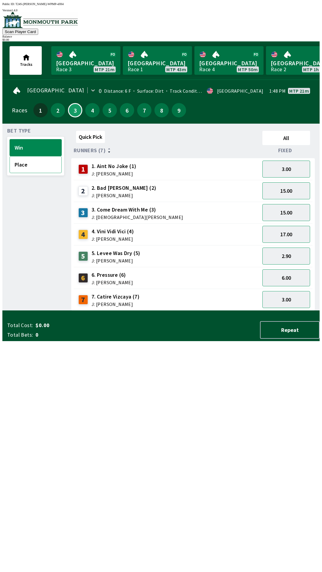
click at [36, 159] on button "Place" at bounding box center [36, 164] width 52 height 17
click at [42, 144] on button "Win" at bounding box center [36, 147] width 52 height 17
click at [89, 107] on button "4" at bounding box center [92, 110] width 14 height 14
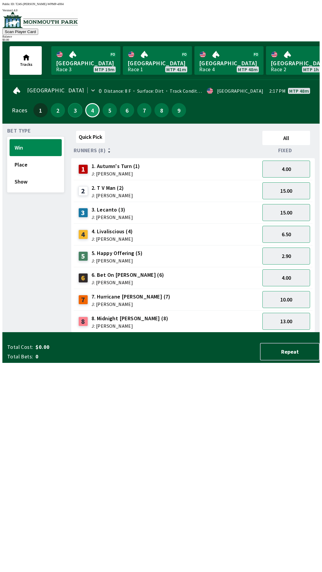
click at [75, 106] on button "3" at bounding box center [75, 110] width 14 height 14
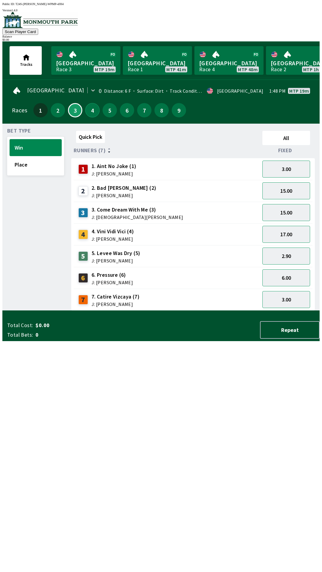
click at [86, 109] on button "4" at bounding box center [92, 110] width 14 height 14
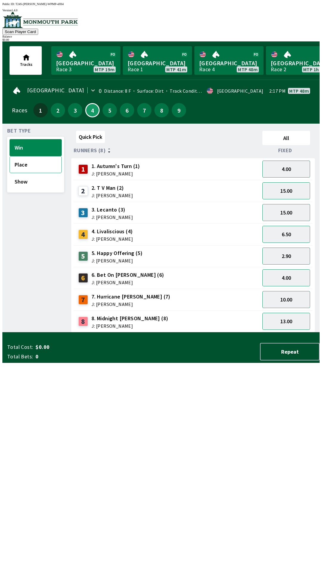
click at [17, 162] on button "Place" at bounding box center [36, 164] width 52 height 17
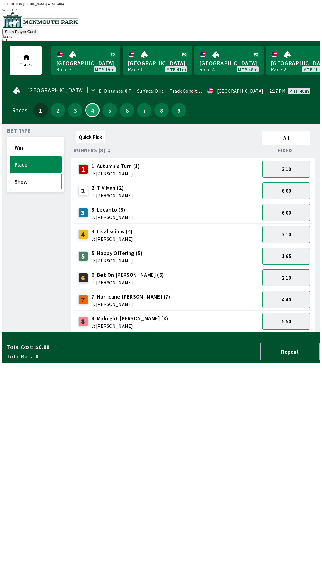
click at [22, 178] on button "Show" at bounding box center [36, 181] width 52 height 17
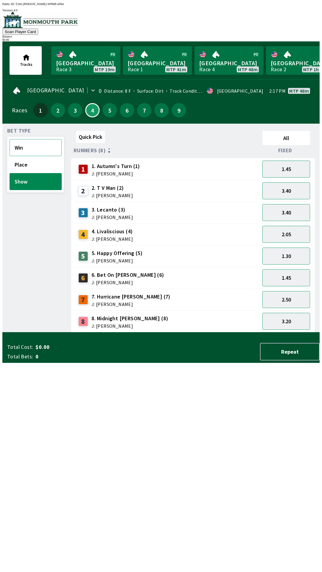
click at [24, 151] on button "Win" at bounding box center [36, 147] width 52 height 17
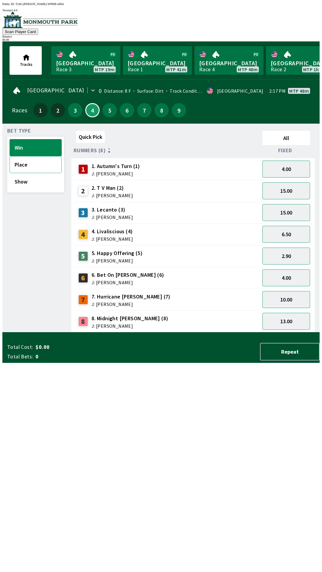
click at [22, 157] on button "Place" at bounding box center [36, 164] width 52 height 17
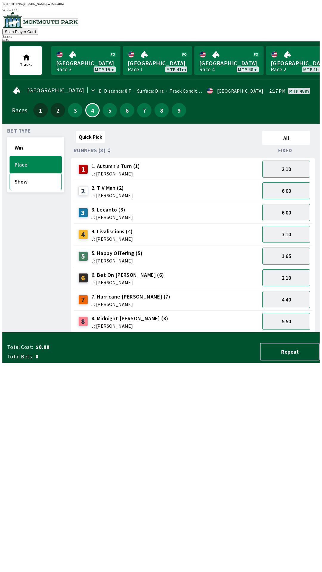
click at [22, 178] on button "Show" at bounding box center [36, 181] width 52 height 17
click at [21, 161] on button "Place" at bounding box center [36, 164] width 52 height 17
click at [17, 143] on button "Win" at bounding box center [36, 147] width 52 height 17
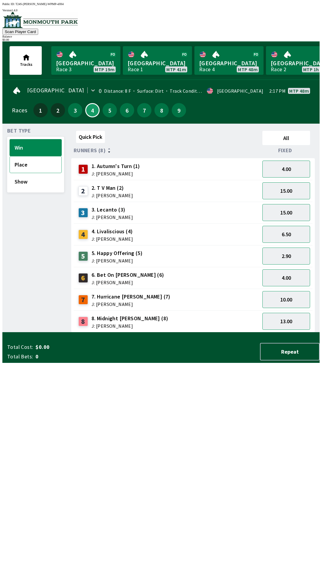
click at [21, 162] on button "Place" at bounding box center [36, 164] width 52 height 17
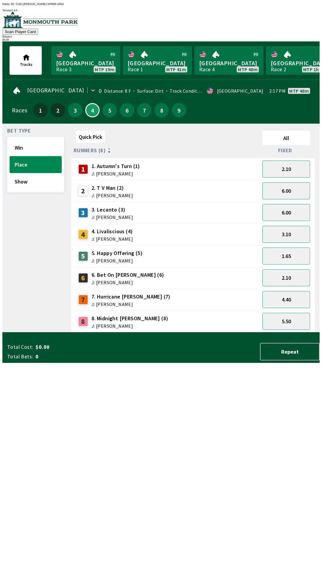
click at [21, 163] on button "Place" at bounding box center [36, 164] width 52 height 17
click at [18, 161] on button "Place" at bounding box center [36, 164] width 52 height 17
click at [21, 182] on button "Show" at bounding box center [36, 181] width 52 height 17
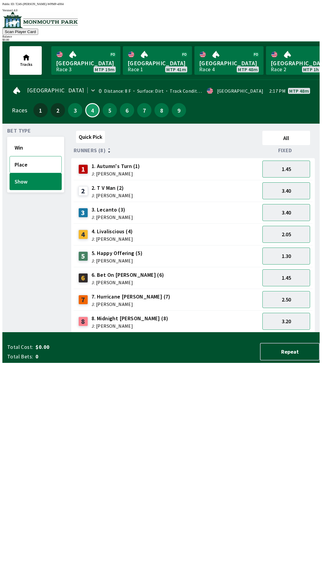
click at [21, 159] on button "Place" at bounding box center [36, 164] width 52 height 17
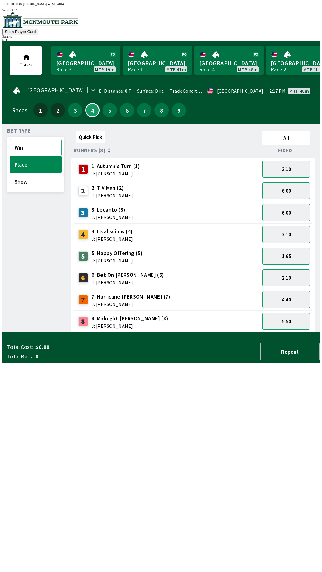
click at [19, 145] on button "Win" at bounding box center [36, 147] width 52 height 17
click at [21, 164] on button "Place" at bounding box center [36, 164] width 52 height 17
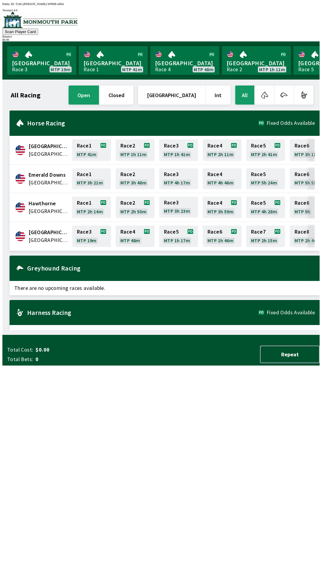
click at [38, 233] on span "[GEOGRAPHIC_DATA]" at bounding box center [49, 233] width 40 height 8
click at [41, 230] on span "[GEOGRAPHIC_DATA]" at bounding box center [49, 233] width 40 height 8
click at [41, 229] on span "[GEOGRAPHIC_DATA]" at bounding box center [49, 233] width 40 height 8
click at [79, 229] on link "Race 3 MTP 19m" at bounding box center [91, 236] width 39 height 21
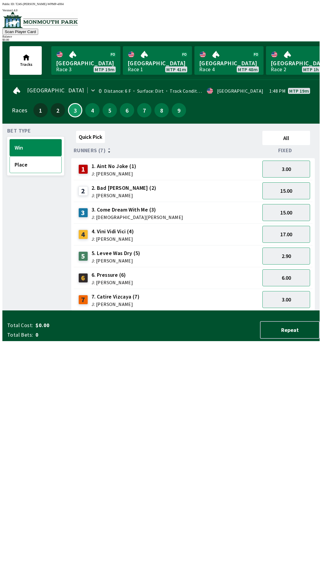
click at [21, 165] on button "Place" at bounding box center [36, 164] width 52 height 17
click at [19, 143] on button "Win" at bounding box center [36, 147] width 52 height 17
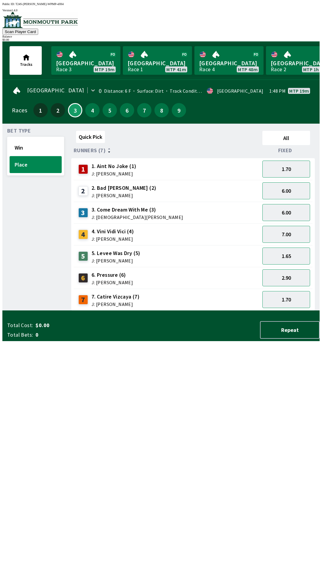
click at [21, 161] on button "Place" at bounding box center [36, 164] width 52 height 17
click at [21, 162] on button "Place" at bounding box center [36, 164] width 52 height 17
click at [20, 162] on button "Place" at bounding box center [36, 164] width 52 height 17
click at [21, 147] on button "Win" at bounding box center [36, 147] width 52 height 17
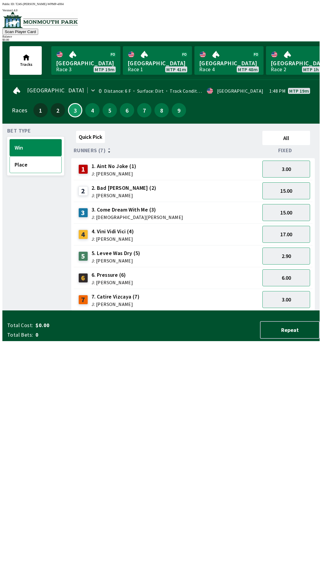
click at [21, 163] on button "Place" at bounding box center [36, 164] width 52 height 17
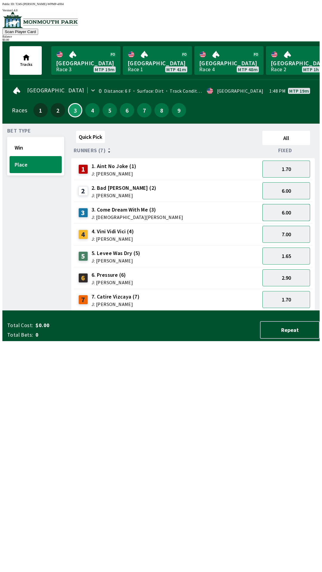
click at [285, 204] on button "6.00" at bounding box center [286, 212] width 48 height 17
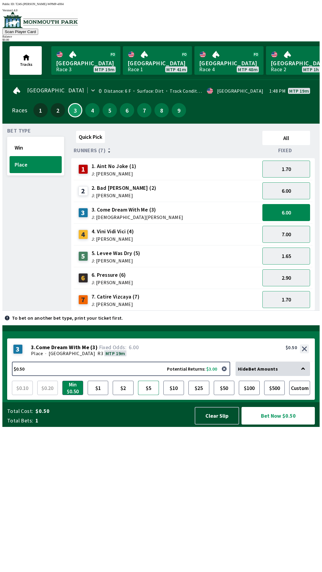
click at [147, 395] on button "$5" at bounding box center [148, 388] width 21 height 14
click at [263, 425] on button "Bet Now $5.00" at bounding box center [278, 416] width 73 height 18
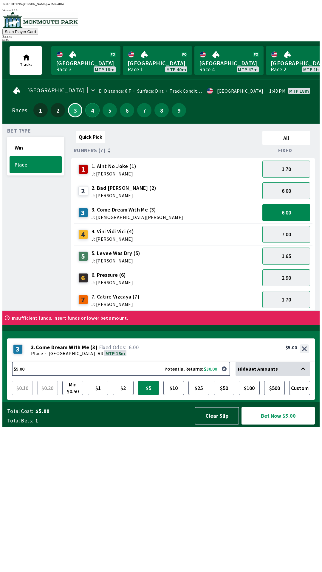
click at [92, 104] on button "4" at bounding box center [92, 110] width 14 height 14
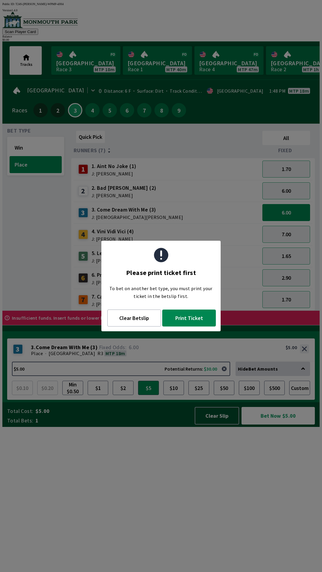
click at [177, 313] on button "Print Ticket" at bounding box center [189, 318] width 54 height 17
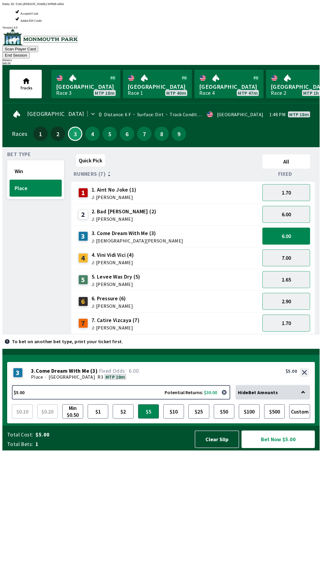
click at [261, 448] on button "Bet Now $5.00" at bounding box center [278, 440] width 73 height 18
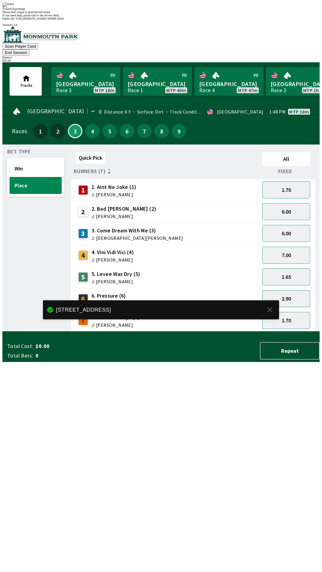
click at [63, 332] on div "Bet Type Win Place Quick Pick All Runners (7) Fixed 1 1. Aint No Joke (1) J: [P…" at bounding box center [163, 239] width 312 height 185
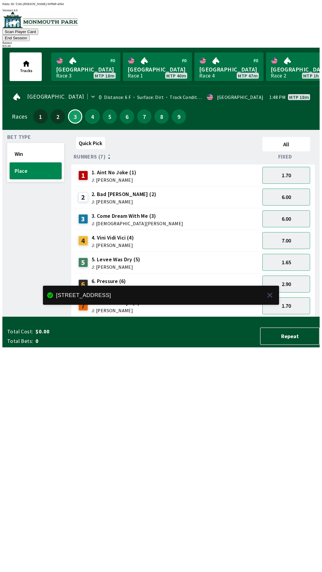
click at [95, 109] on button "4" at bounding box center [92, 116] width 14 height 14
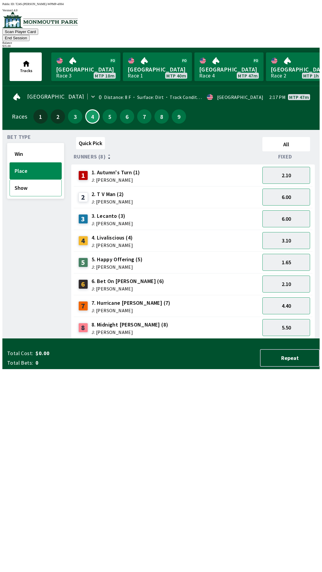
click at [15, 179] on button "Show" at bounding box center [36, 187] width 52 height 17
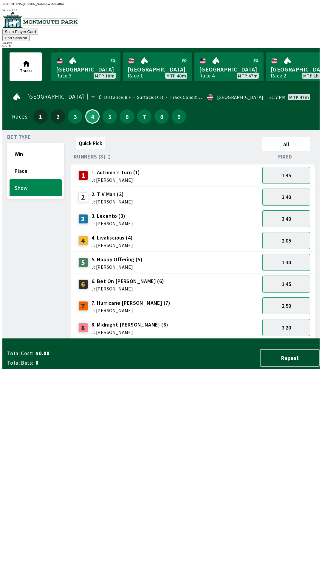
click at [273, 254] on button "1.30" at bounding box center [286, 262] width 48 height 17
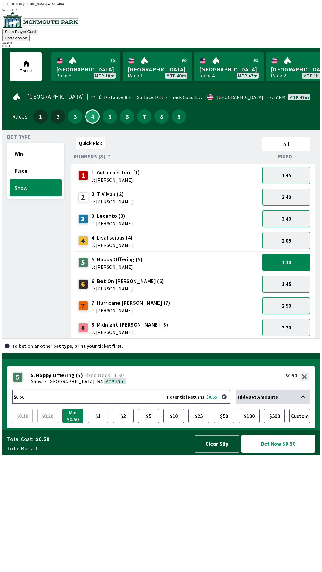
click at [276, 298] on button "2.50" at bounding box center [286, 306] width 48 height 17
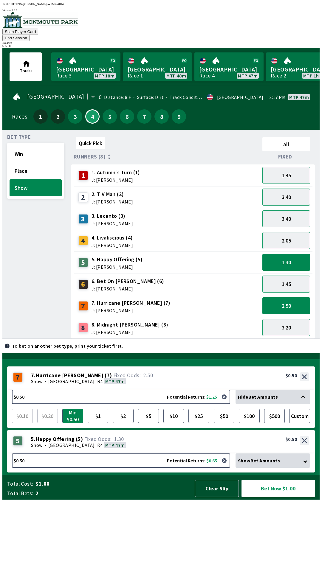
click at [288, 189] on button "3.40" at bounding box center [286, 197] width 48 height 17
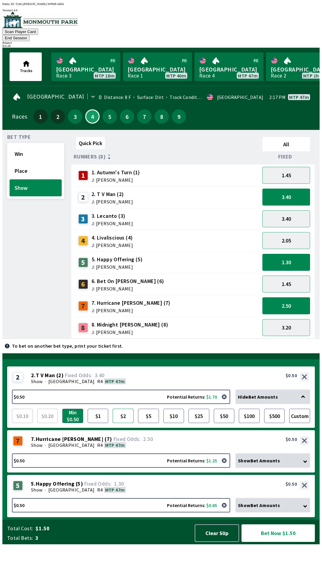
click at [124, 423] on button "$2" at bounding box center [123, 416] width 21 height 14
click at [265, 542] on button "Bet Now $3.00" at bounding box center [278, 534] width 73 height 18
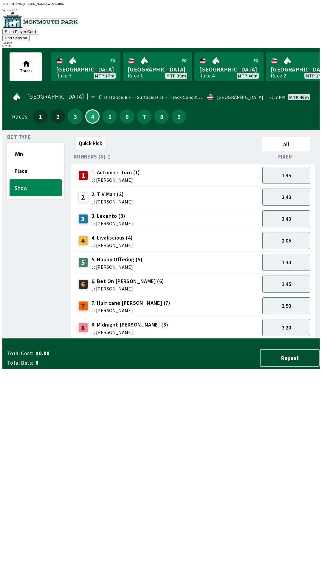
click at [75, 110] on button "3" at bounding box center [75, 116] width 14 height 14
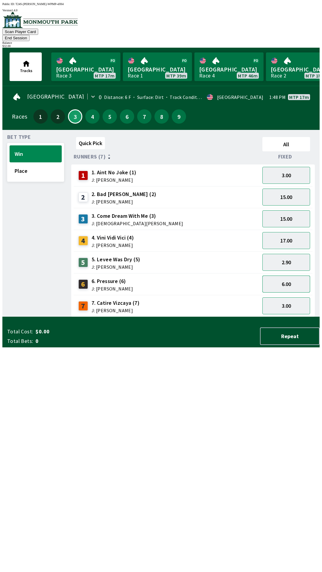
click at [273, 276] on button "6.00" at bounding box center [286, 284] width 48 height 17
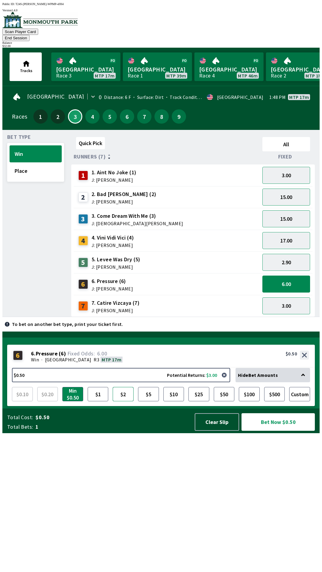
click at [126, 402] on button "$2" at bounding box center [123, 394] width 21 height 14
click at [267, 431] on button "Bet Now $2.00" at bounding box center [278, 423] width 73 height 18
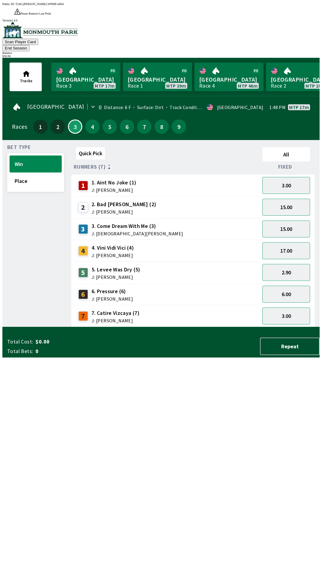
click at [94, 327] on div "Quick Pick All Runners (7) Fixed 1 1. Aint No Joke (1) J: [PERSON_NAME] 3.00 2 …" at bounding box center [195, 236] width 248 height 182
click at [91, 120] on button "4" at bounding box center [92, 127] width 14 height 14
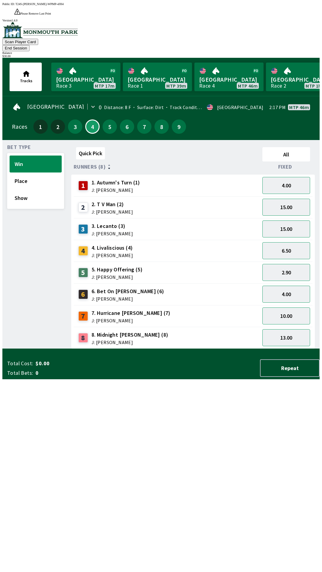
click at [29, 156] on button "Win" at bounding box center [36, 164] width 52 height 17
click at [276, 286] on button "4.00" at bounding box center [286, 294] width 48 height 17
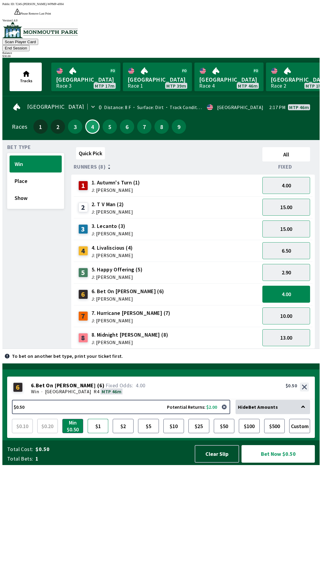
click at [97, 434] on button "$1" at bounding box center [98, 426] width 21 height 14
click at [282, 177] on button "4.00" at bounding box center [286, 185] width 48 height 17
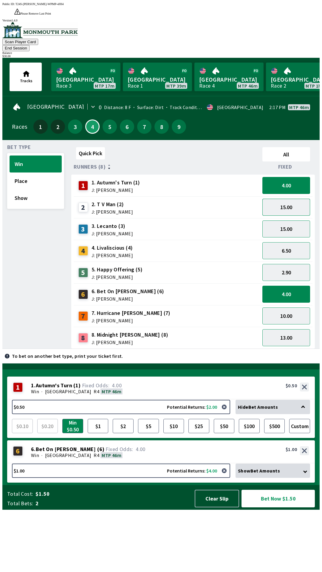
click at [278, 199] on button "15.00" at bounding box center [286, 207] width 48 height 17
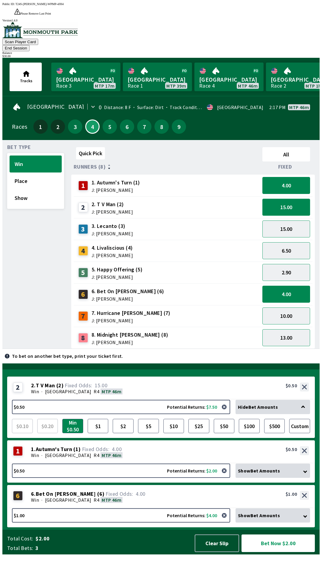
click at [287, 199] on button "15.00" at bounding box center [286, 207] width 48 height 17
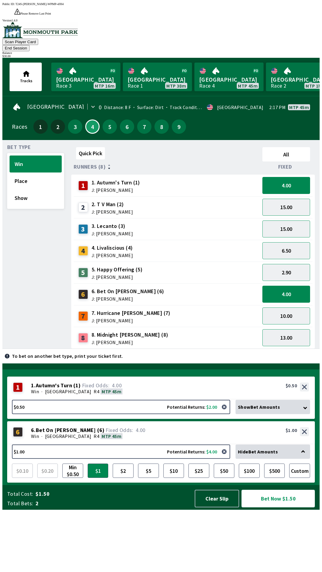
click at [262, 508] on button "Bet Now $1.50" at bounding box center [278, 499] width 73 height 18
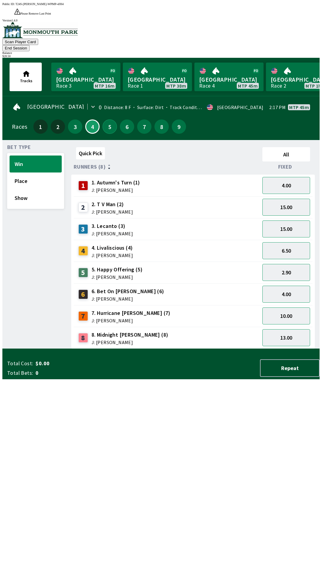
click at [105, 120] on button "5" at bounding box center [110, 127] width 14 height 14
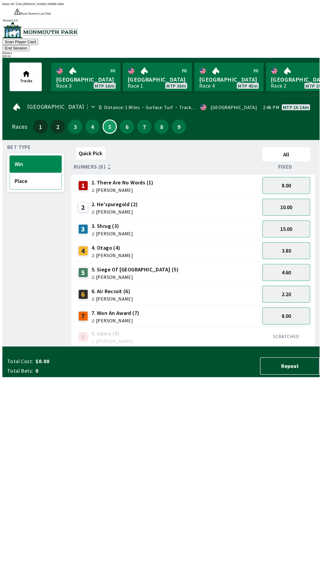
click at [17, 173] on button "Place" at bounding box center [36, 181] width 52 height 17
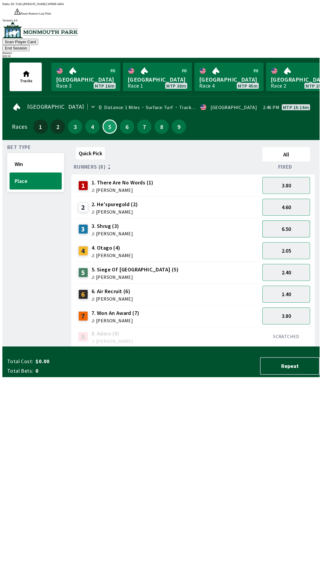
click at [283, 221] on button "6.50" at bounding box center [286, 229] width 48 height 17
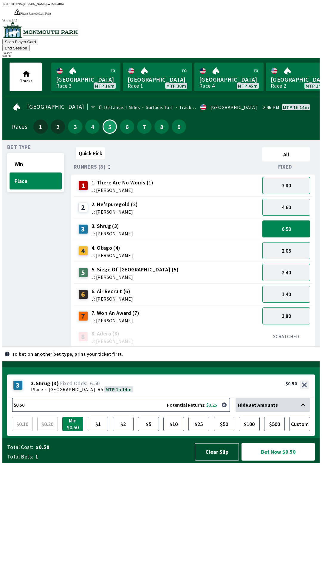
click at [278, 177] on button "3.80" at bounding box center [286, 185] width 48 height 17
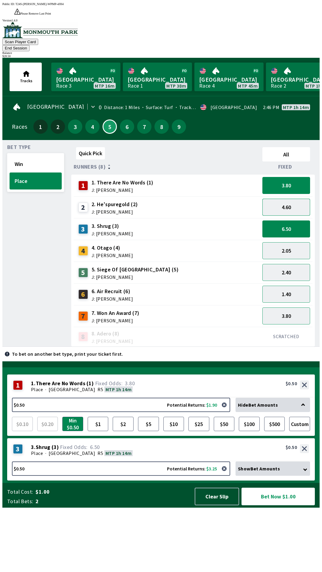
click at [284, 199] on button "4.60" at bounding box center [286, 207] width 48 height 17
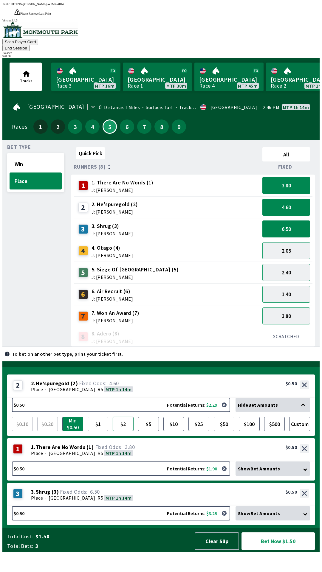
click at [124, 431] on button "$2" at bounding box center [123, 424] width 21 height 14
click at [280, 550] on button "Bet Now $3.00" at bounding box center [278, 542] width 73 height 18
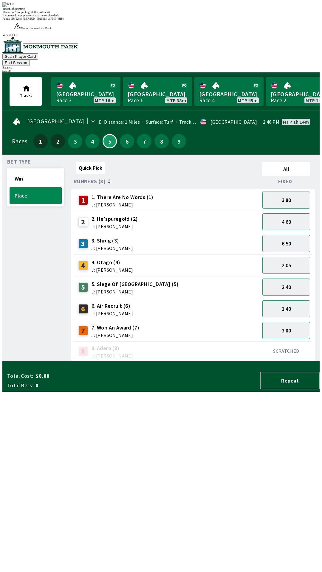
click at [18, 168] on div "Win Place" at bounding box center [35, 187] width 57 height 39
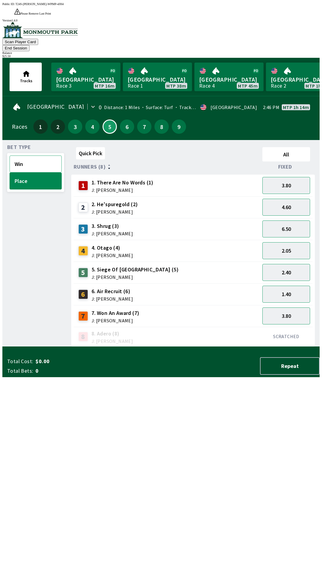
click at [21, 156] on button "Win" at bounding box center [36, 164] width 52 height 17
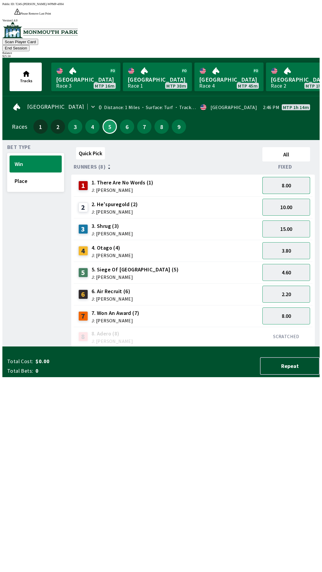
click at [278, 177] on button "8.00" at bounding box center [286, 185] width 48 height 17
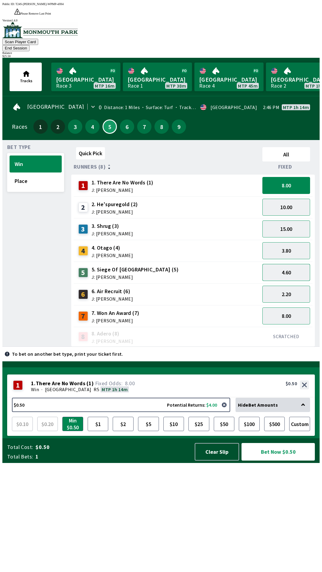
click at [280, 264] on button "4.60" at bounding box center [286, 272] width 48 height 17
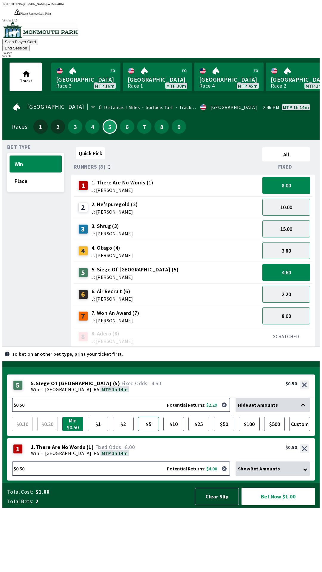
click at [146, 431] on button "$5" at bounding box center [148, 424] width 21 height 14
click at [261, 506] on button "Bet Now $5.50" at bounding box center [278, 497] width 73 height 18
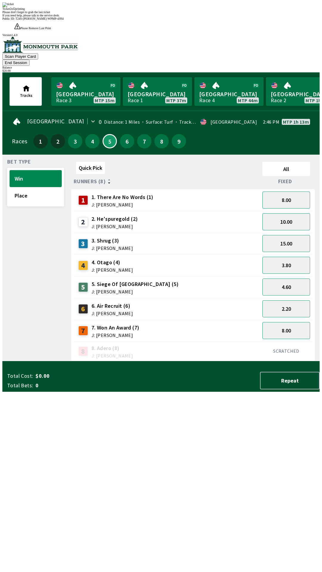
click at [69, 392] on div "Total Cost: $0.00 Total Bets: 0 Repeat" at bounding box center [163, 379] width 312 height 25
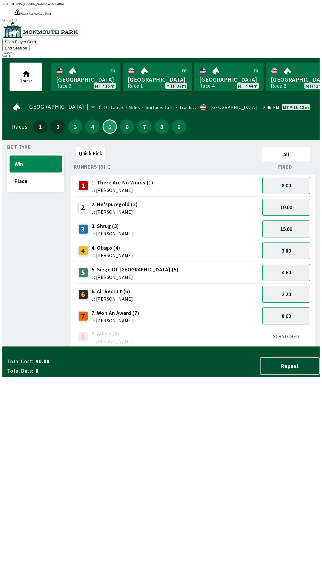
click at [131, 120] on div "6" at bounding box center [127, 127] width 14 height 14
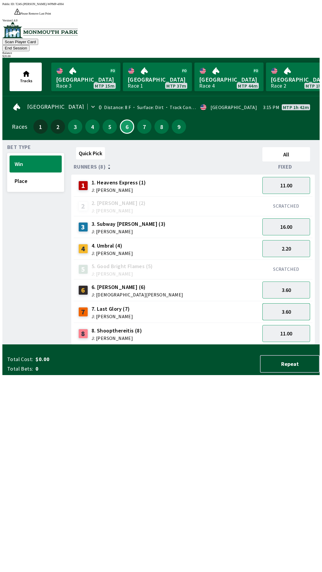
click at [270, 304] on button "3.60" at bounding box center [286, 312] width 48 height 17
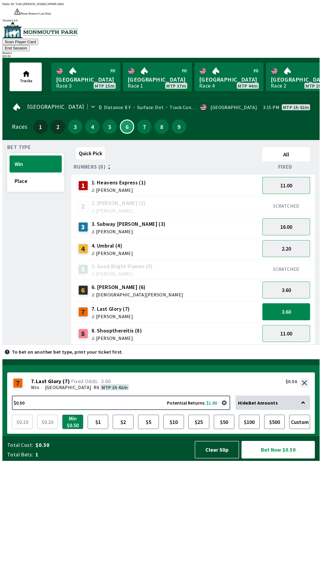
click at [282, 177] on button "11.00" at bounding box center [286, 185] width 48 height 17
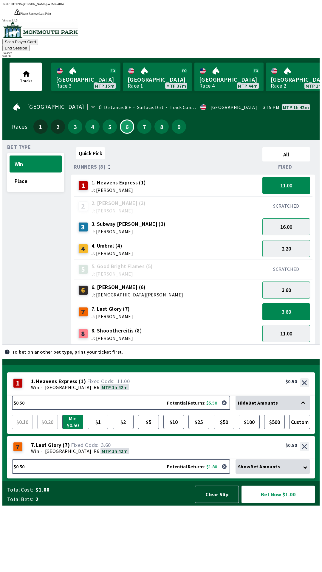
click at [284, 282] on button "3.60" at bounding box center [286, 290] width 48 height 17
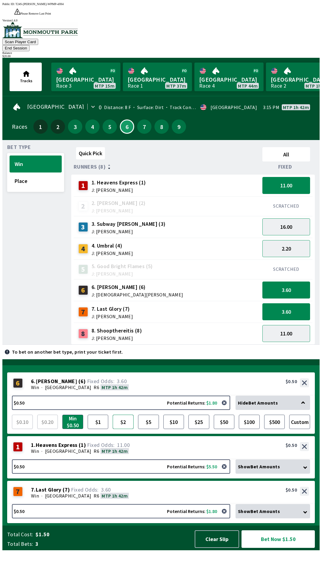
click at [131, 429] on button "$2" at bounding box center [123, 422] width 21 height 14
click at [265, 548] on button "Bet Now $3.00" at bounding box center [278, 540] width 73 height 18
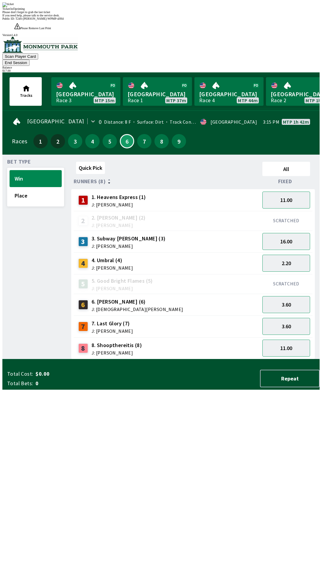
click at [106, 360] on div "Quick Pick All Runners (8) Fixed 1 1. Heavens Express (1) J: [PERSON_NAME] 11.0…" at bounding box center [195, 260] width 248 height 200
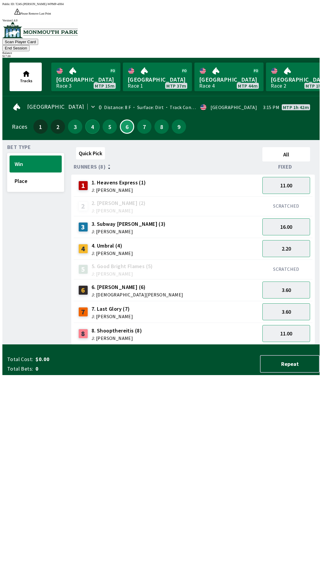
click at [85, 120] on button "4" at bounding box center [92, 127] width 14 height 14
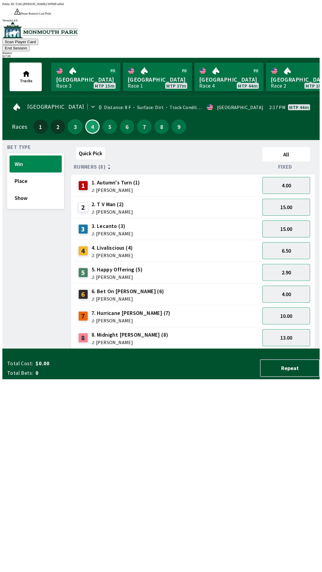
click at [72, 120] on button "3" at bounding box center [75, 127] width 14 height 14
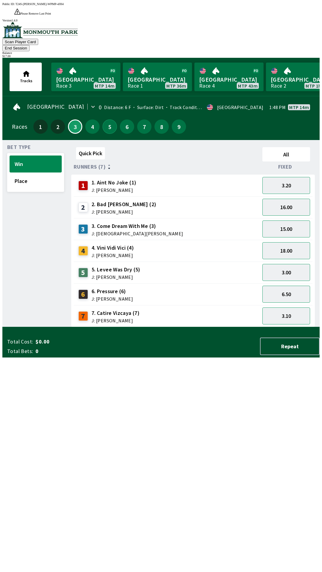
click at [103, 120] on button "5" at bounding box center [110, 127] width 14 height 14
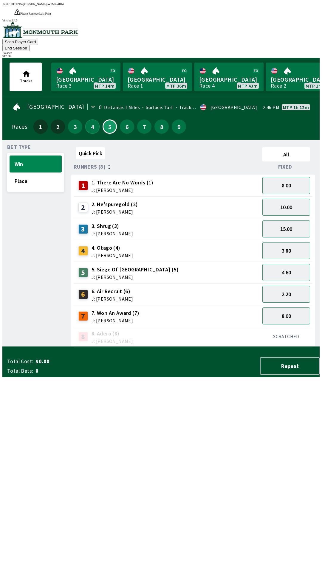
click at [94, 120] on button "4" at bounding box center [92, 127] width 14 height 14
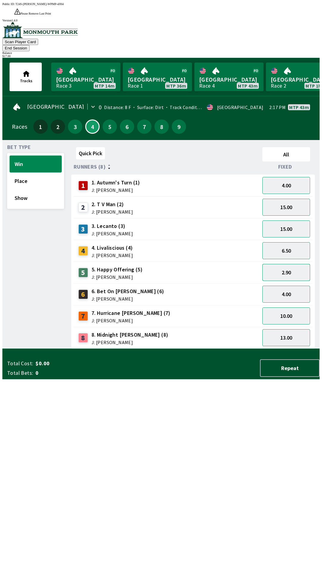
click at [274, 264] on button "2.90" at bounding box center [286, 272] width 48 height 17
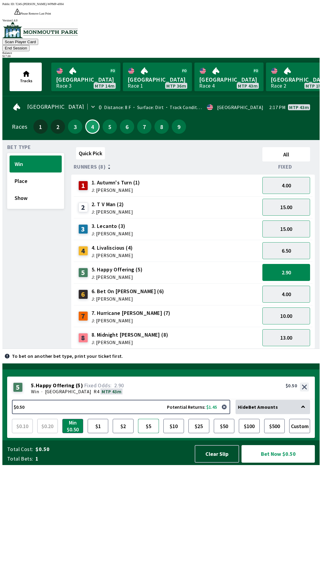
click at [150, 434] on button "$5" at bounding box center [148, 426] width 21 height 14
click at [263, 463] on button "Bet Now $5.00" at bounding box center [278, 454] width 73 height 18
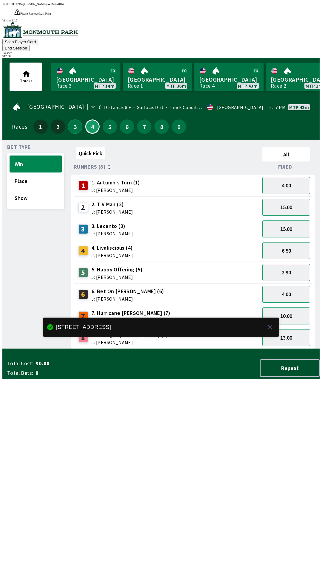
click at [75, 120] on button "3" at bounding box center [75, 127] width 14 height 14
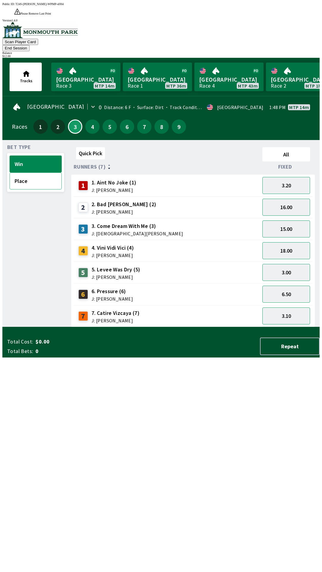
click at [23, 173] on button "Place" at bounding box center [36, 181] width 52 height 17
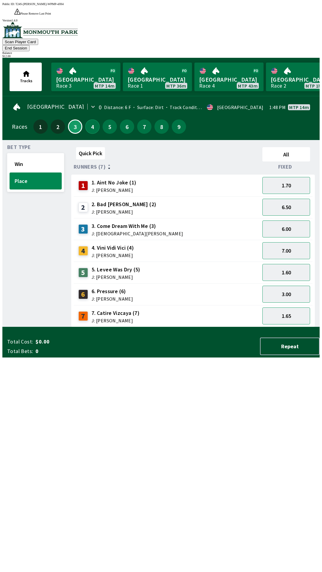
click at [94, 120] on button "4" at bounding box center [92, 127] width 14 height 14
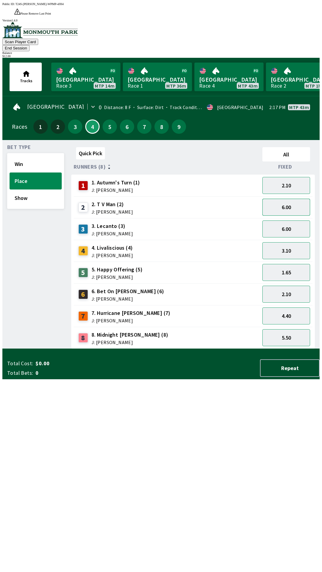
click at [277, 199] on button "6.00" at bounding box center [286, 207] width 48 height 17
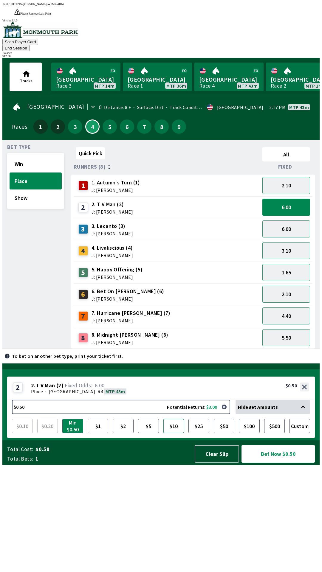
click at [171, 434] on button "$10" at bounding box center [173, 426] width 21 height 14
click at [268, 463] on button "Bet Now $10.00" at bounding box center [278, 454] width 73 height 18
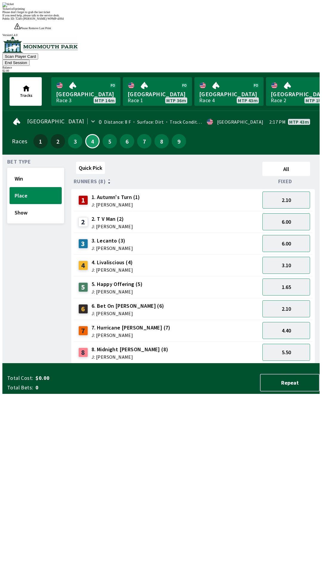
click at [130, 364] on div "Quick Pick All Runners (8) Fixed 1 1. Autumn's Turn (1) J: [PERSON_NAME] 2.10 2…" at bounding box center [195, 262] width 248 height 204
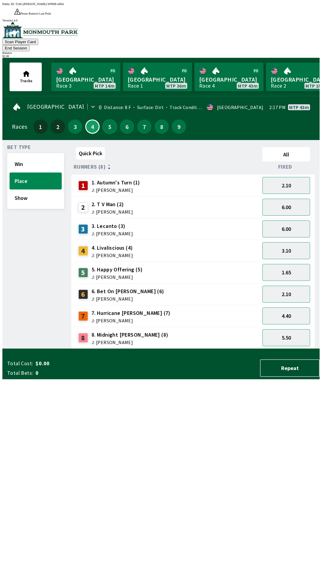
click at [110, 120] on button "5" at bounding box center [110, 127] width 14 height 14
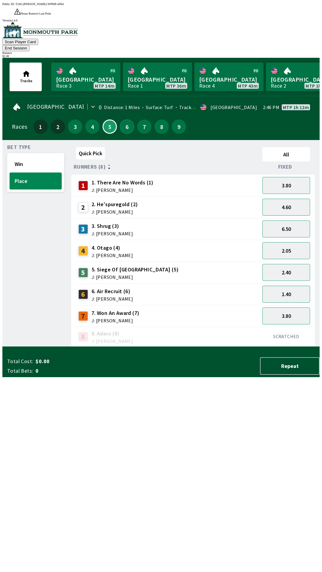
click at [125, 120] on button "6" at bounding box center [127, 127] width 14 height 14
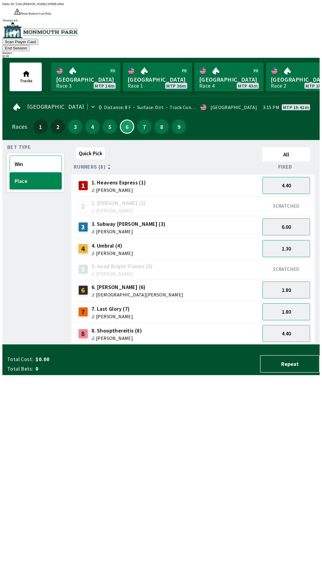
click at [15, 156] on button "Win" at bounding box center [36, 164] width 52 height 17
click at [279, 325] on button "11.00" at bounding box center [286, 333] width 48 height 17
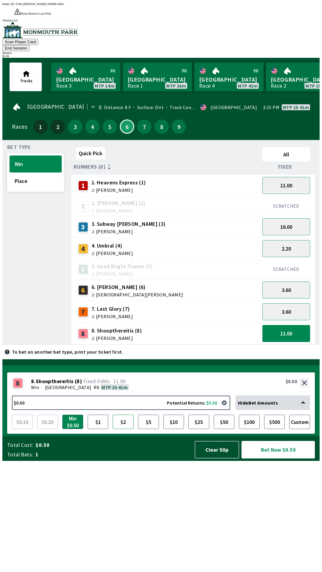
click at [123, 429] on button "$2" at bounding box center [123, 422] width 21 height 14
click at [261, 459] on button "Bet Now $2.00" at bounding box center [278, 450] width 73 height 18
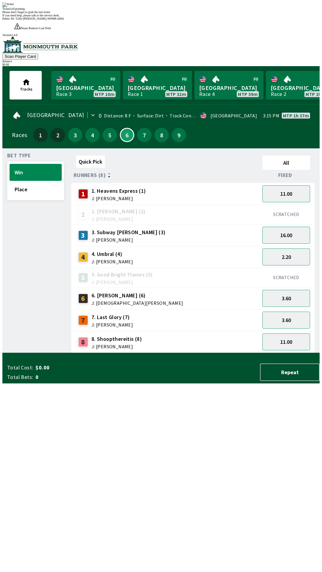
click at [187, 14] on div "Please don't forget to grab the last ticket" at bounding box center [160, 11] width 317 height 3
click at [188, 14] on div "Please don't forget to grab the last ticket" at bounding box center [160, 11] width 317 height 3
click at [187, 353] on div "Quick Pick All Runners (8) Fixed 1 1. Heavens Express (1) J: [PERSON_NAME] 11.0…" at bounding box center [195, 253] width 248 height 200
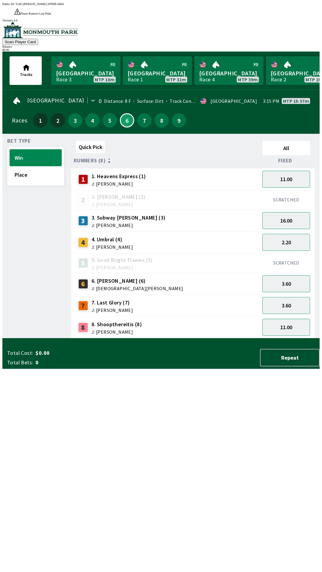
click at [188, 339] on div "Quick Pick All Runners (8) Fixed 1 1. Heavens Express (1) J: [PERSON_NAME] 11.0…" at bounding box center [195, 239] width 248 height 200
click at [44, 149] on button "Win" at bounding box center [36, 157] width 52 height 17
click at [46, 149] on button "Win" at bounding box center [36, 157] width 52 height 17
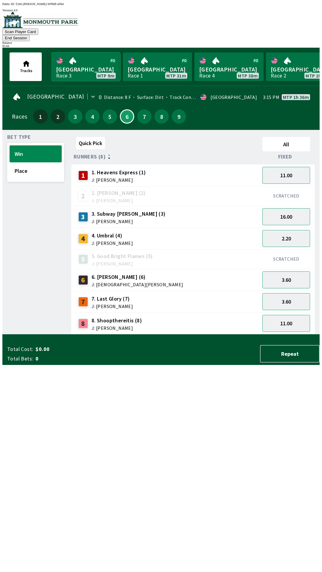
click at [85, 59] on link "Monmouth Park Race 3 MTP 9m" at bounding box center [85, 66] width 69 height 29
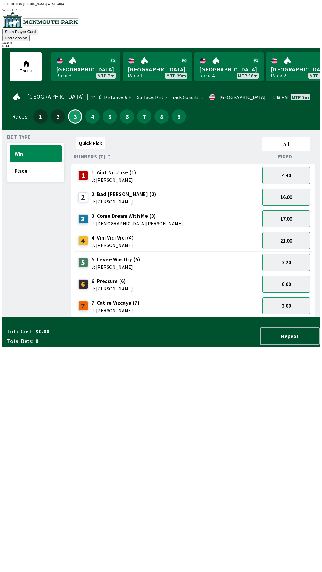
click at [97, 221] on span "J: [DEMOGRAPHIC_DATA][PERSON_NAME]" at bounding box center [138, 223] width 92 height 5
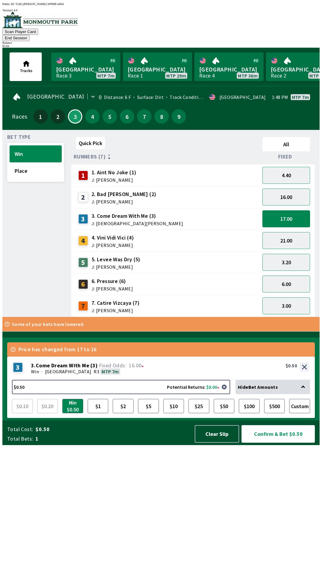
click at [95, 287] on span "J: [PERSON_NAME]" at bounding box center [112, 289] width 41 height 5
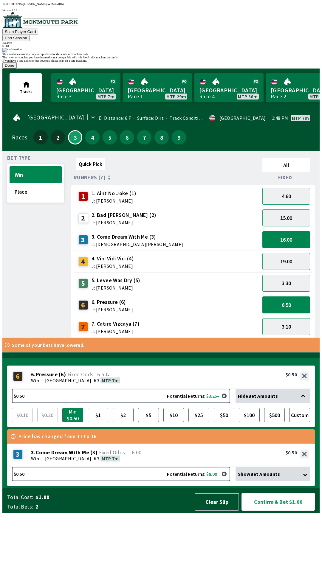
click at [17, 69] on button "Done" at bounding box center [9, 65] width 14 height 6
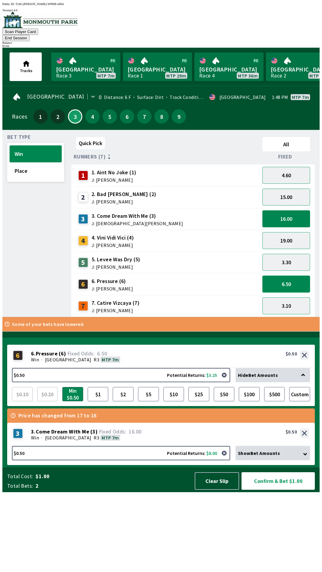
click at [234, 255] on div "5 5. Levee Was Dry (5) J: [PERSON_NAME]" at bounding box center [167, 262] width 182 height 15
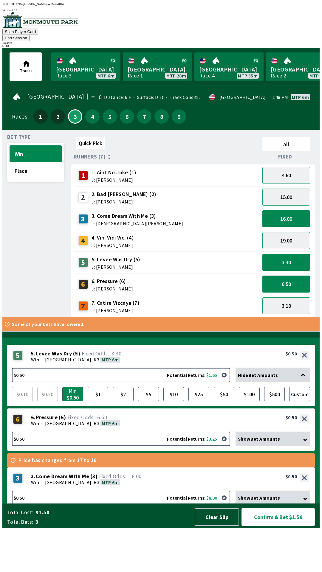
scroll to position [9, 0]
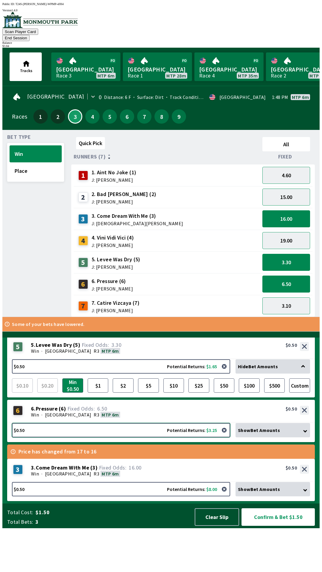
click at [133, 438] on button "$0.50 Potential Returns: $3.25" at bounding box center [121, 430] width 218 height 14
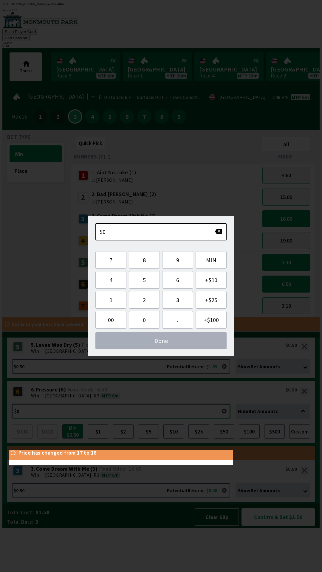
scroll to position [0, 0]
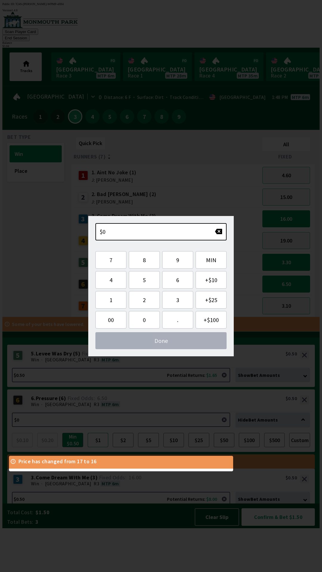
click at [98, 448] on button "$1" at bounding box center [98, 440] width 21 height 14
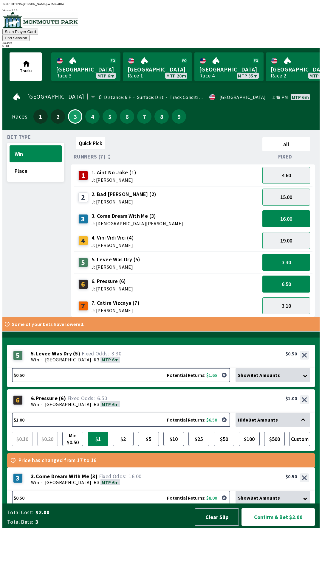
click at [162, 413] on div "6 6 . Pressure ( 6 ) Win · [STREET_ADDRESS]. Pressure (6) 6.50 $1.00" at bounding box center [161, 401] width 308 height 23
click at [142, 368] on div "5 5 . Levee Was Dry ( 5 ) Win · [STREET_ADDRESS]. Levee Was Dry (5) 3.30 $0.50" at bounding box center [161, 356] width 308 height 23
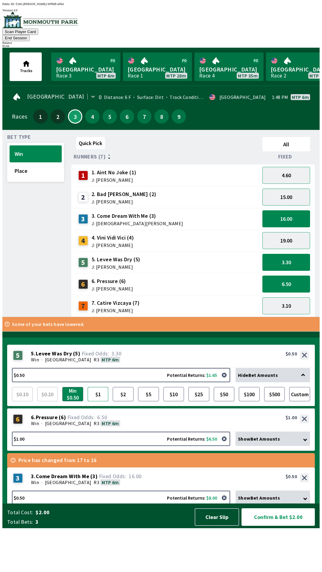
click at [99, 402] on button "$1" at bounding box center [98, 394] width 21 height 14
click at [126, 402] on button "$2" at bounding box center [123, 394] width 21 height 14
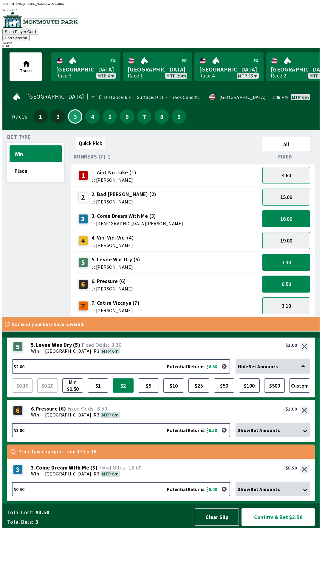
scroll to position [8, 0]
click at [114, 497] on button "$0.50 Potential Returns: $8.00" at bounding box center [121, 490] width 218 height 14
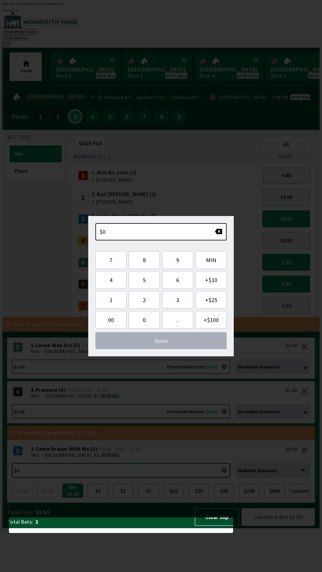
scroll to position [3, 0]
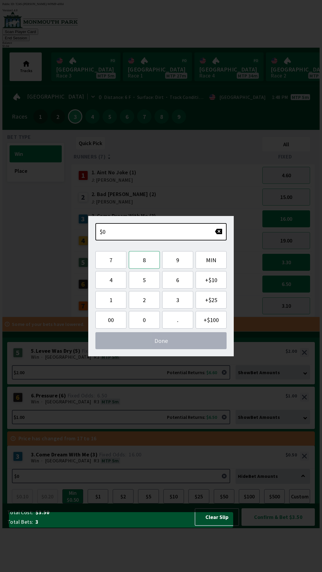
click at [150, 260] on button "8" at bounding box center [144, 260] width 31 height 18
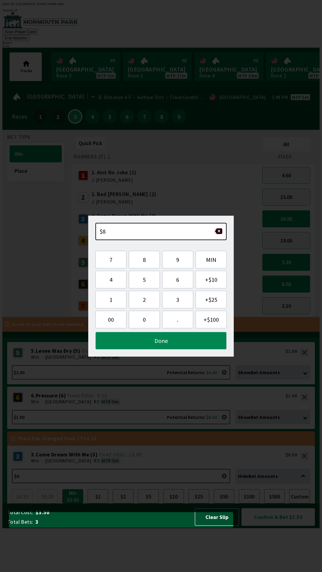
click at [221, 233] on button "button" at bounding box center [219, 231] width 8 height 6
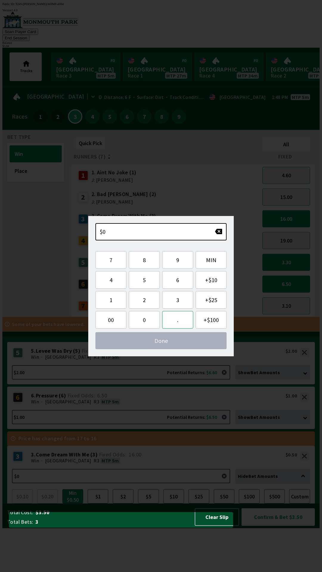
click at [183, 321] on button "." at bounding box center [177, 320] width 31 height 18
click at [151, 261] on button "8" at bounding box center [144, 260] width 31 height 18
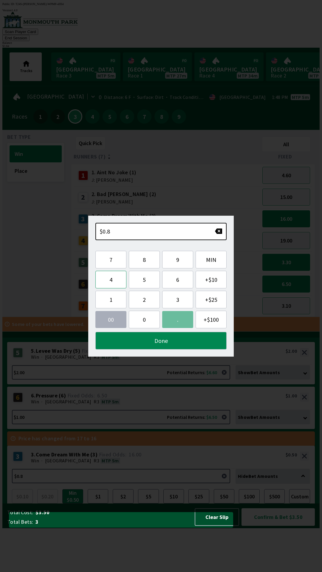
click at [115, 283] on button "4" at bounding box center [110, 280] width 31 height 18
click at [181, 342] on button "Done" at bounding box center [160, 341] width 131 height 18
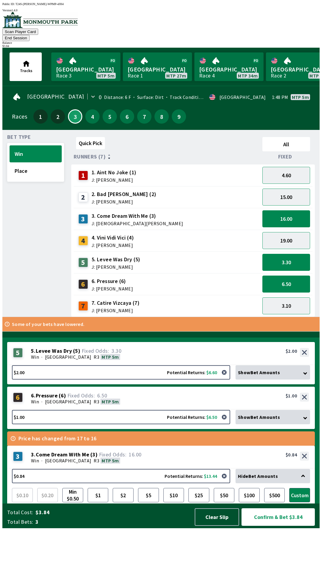
click at [287, 526] on button "Confirm & Bet $3.84" at bounding box center [278, 518] width 73 height 18
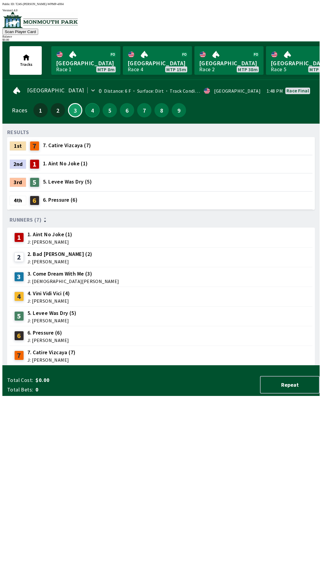
click at [91, 112] on button "4" at bounding box center [92, 110] width 14 height 14
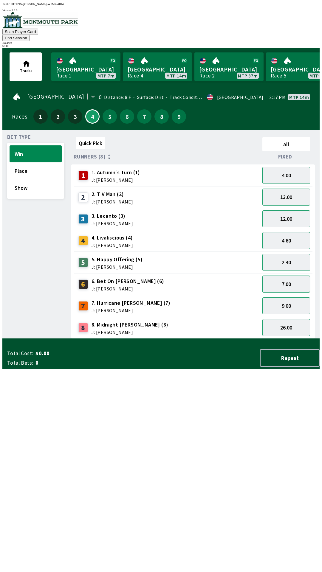
click at [281, 276] on button "7.00" at bounding box center [286, 284] width 48 height 17
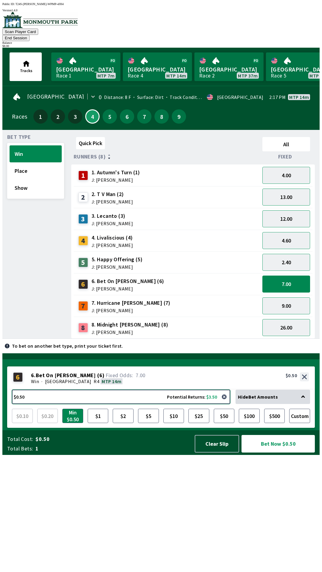
click at [69, 404] on button "$0.50 Potential Returns: $3.50" at bounding box center [121, 397] width 218 height 14
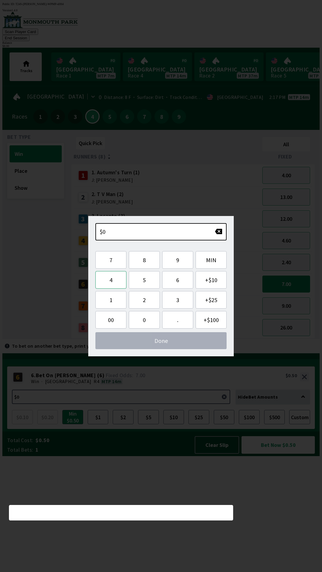
click at [107, 276] on button "4" at bounding box center [110, 280] width 31 height 18
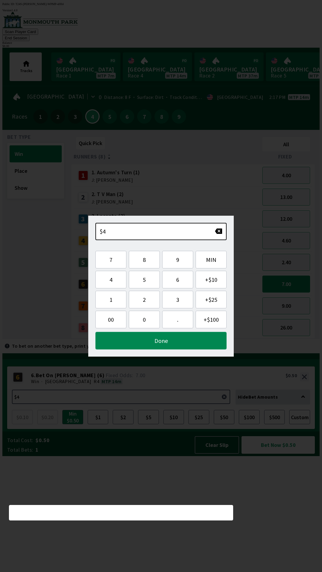
click at [161, 341] on button "Done" at bounding box center [160, 341] width 131 height 18
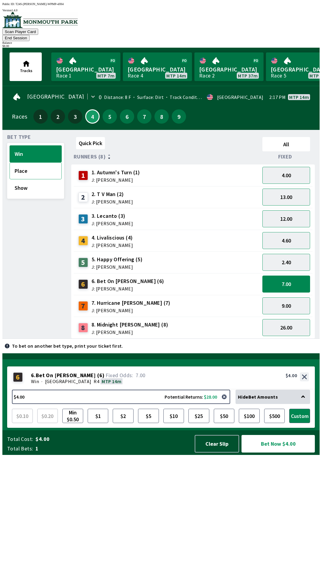
click at [25, 163] on button "Place" at bounding box center [36, 171] width 52 height 17
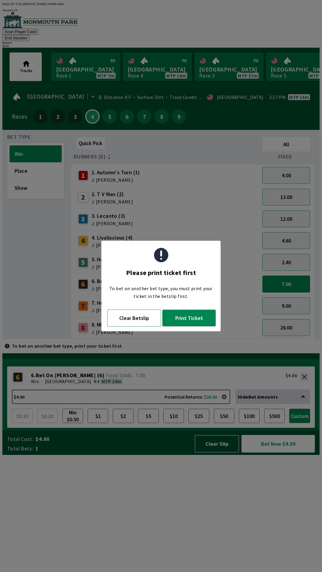
click at [135, 315] on button "Clear Betslip" at bounding box center [134, 318] width 54 height 17
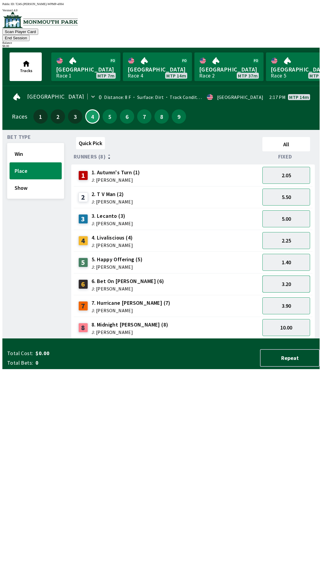
click at [279, 276] on button "3.20" at bounding box center [286, 284] width 48 height 17
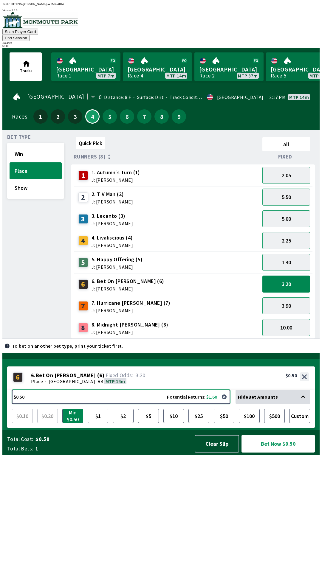
click at [59, 404] on button "$0.50 Potential Returns: $1.60" at bounding box center [121, 397] width 218 height 14
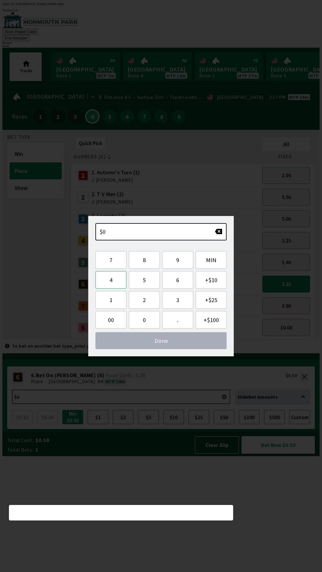
click at [119, 281] on button "4" at bounding box center [110, 280] width 31 height 18
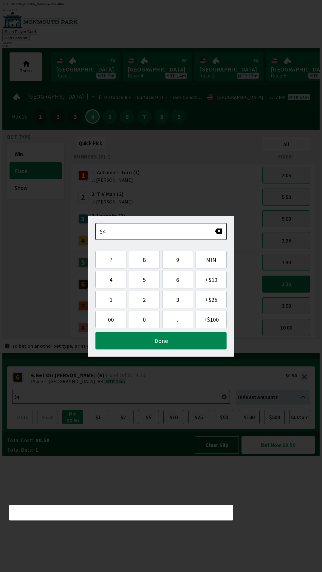
click at [163, 341] on button "Done" at bounding box center [160, 341] width 131 height 18
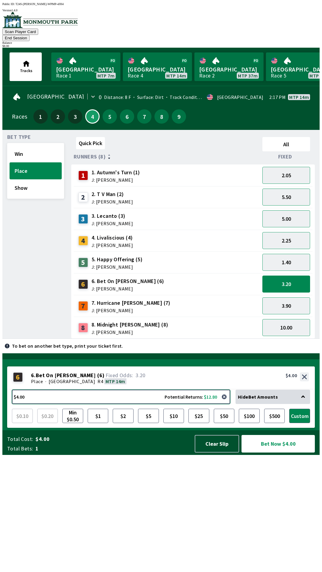
click at [52, 404] on button "$4.00 Potential Returns: $12.80" at bounding box center [121, 397] width 218 height 14
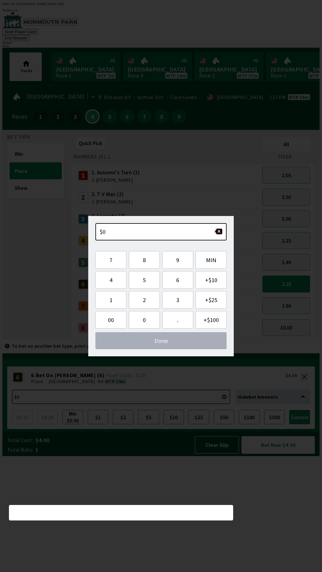
click at [218, 234] on button "button" at bounding box center [219, 232] width 8 height 6
click at [221, 233] on button "button" at bounding box center [219, 232] width 8 height 6
click at [146, 257] on button "8" at bounding box center [144, 260] width 31 height 18
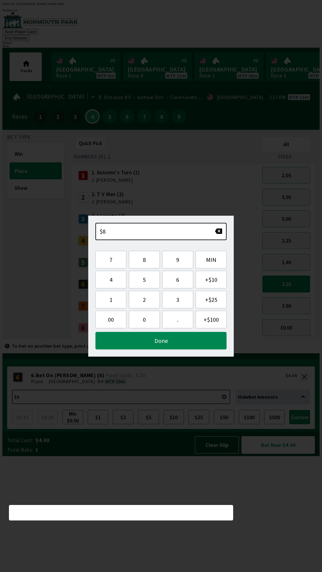
click at [168, 349] on button "Done" at bounding box center [160, 341] width 131 height 18
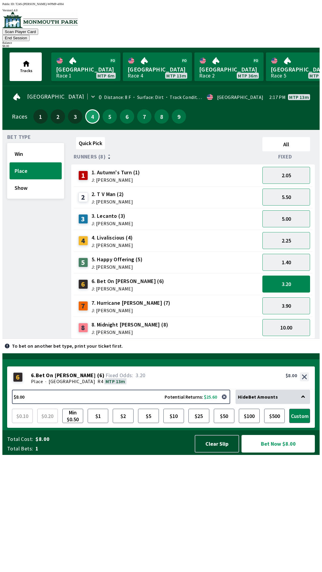
click at [271, 453] on button "Bet Now $8.00" at bounding box center [278, 444] width 73 height 18
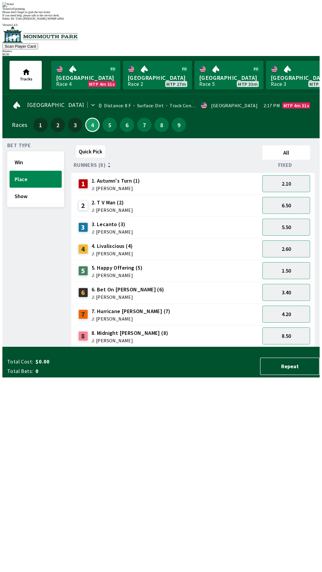
click at [232, 347] on div "Quick Pick All Runners (8) Fixed 1 1. Autumn's Turn (1) J: [PERSON_NAME] 2.10 2…" at bounding box center [195, 245] width 248 height 204
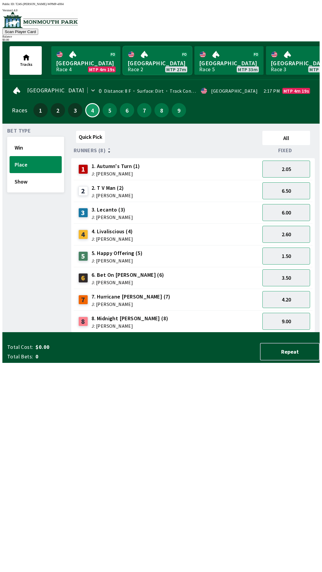
click at [165, 63] on link "Canterbury Park Race 2 MTP 27m" at bounding box center [157, 60] width 69 height 29
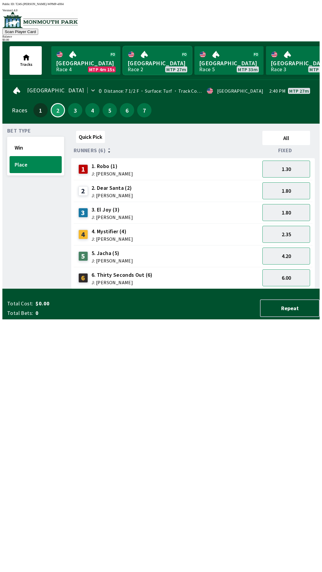
click at [154, 56] on link "Canterbury Park Race 2 MTP 27m" at bounding box center [157, 60] width 69 height 29
click at [84, 65] on link "Monmouth Park Race 4 MTP 4m 15s" at bounding box center [85, 60] width 69 height 29
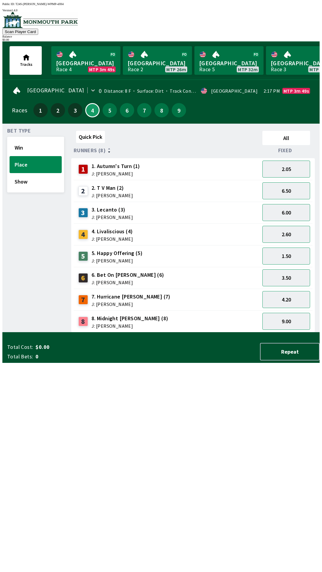
click at [259, 333] on div "Quick Pick All Runners (8) Fixed 1 1. Autumn's Turn (1) J: [PERSON_NAME] 2.05 2…" at bounding box center [195, 231] width 248 height 204
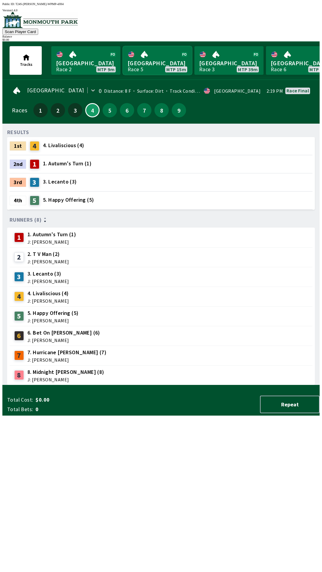
click at [154, 64] on link "[GEOGRAPHIC_DATA] Race 5 MTP 15m" at bounding box center [157, 60] width 69 height 29
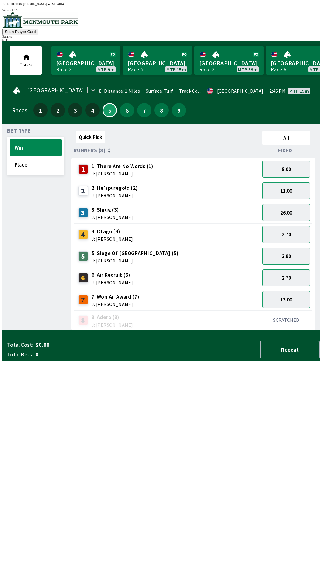
click at [291, 92] on div "[GEOGRAPHIC_DATA] 0 Distance: 1 Miles Surface: Turf Track Condition: Firm · USA…" at bounding box center [161, 91] width 298 height 12
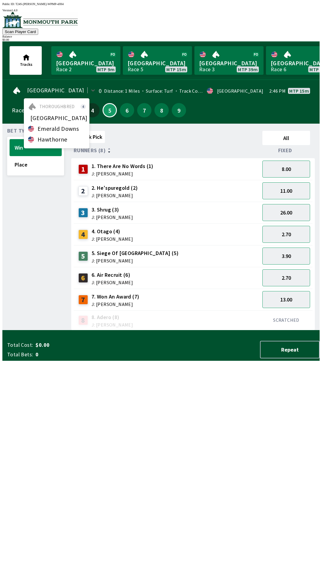
click at [96, 102] on div "4" at bounding box center [92, 110] width 17 height 17
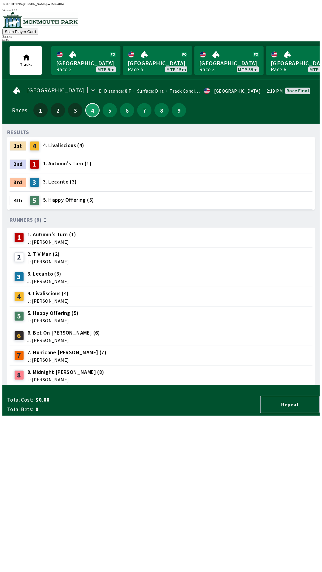
click at [89, 105] on button "4" at bounding box center [92, 110] width 14 height 14
click at [107, 112] on button "5" at bounding box center [110, 110] width 14 height 14
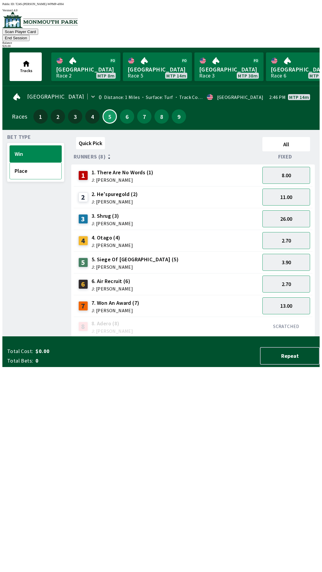
click at [33, 163] on button "Place" at bounding box center [36, 171] width 52 height 17
click at [42, 146] on button "Win" at bounding box center [36, 154] width 52 height 17
click at [29, 163] on button "Place" at bounding box center [36, 171] width 52 height 17
click at [25, 146] on button "Win" at bounding box center [36, 154] width 52 height 17
click at [299, 276] on button "2.70" at bounding box center [286, 284] width 48 height 17
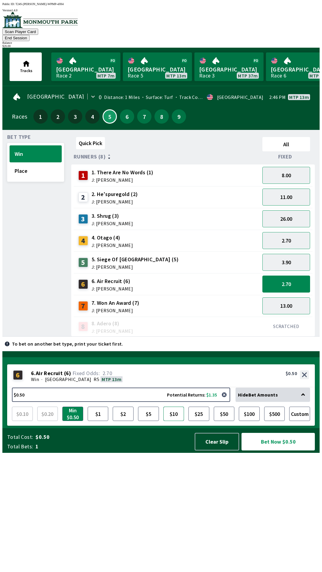
click at [172, 421] on button "$10" at bounding box center [173, 414] width 21 height 14
click at [151, 421] on button "$5" at bounding box center [148, 414] width 21 height 14
click at [191, 402] on button "$5.00 Potential Returns: $13.50" at bounding box center [121, 395] width 218 height 14
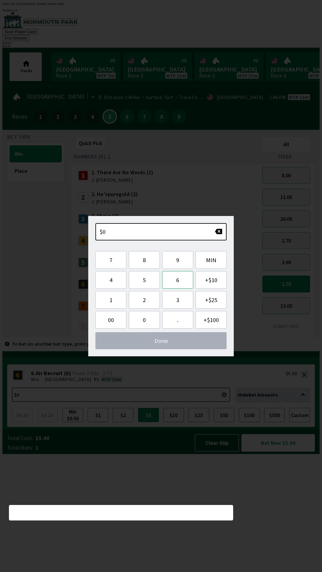
click at [181, 279] on button "6" at bounding box center [177, 280] width 31 height 18
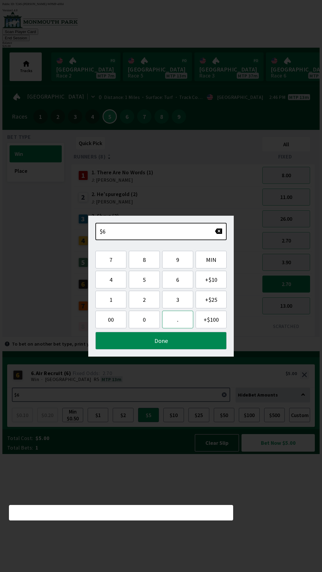
click at [176, 322] on button "." at bounding box center [177, 320] width 31 height 18
click at [146, 281] on button "5" at bounding box center [144, 280] width 31 height 18
click at [141, 323] on button "0" at bounding box center [144, 320] width 31 height 18
click at [169, 343] on button "Done" at bounding box center [160, 341] width 131 height 18
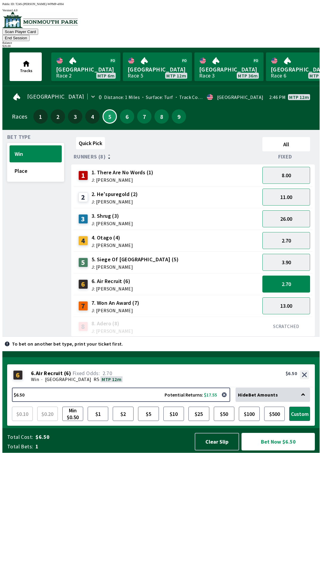
click at [290, 451] on button "Bet Now $6.50" at bounding box center [278, 442] width 73 height 18
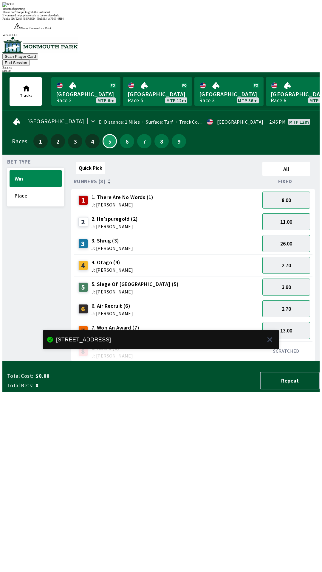
click at [216, 362] on div "Quick Pick All Runners (8) Fixed 1 1. There Are No Words (1) J: [PERSON_NAME] 8…" at bounding box center [195, 261] width 248 height 202
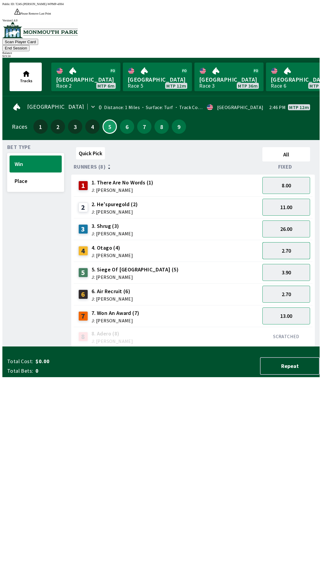
click at [294, 242] on button "2.70" at bounding box center [286, 250] width 48 height 17
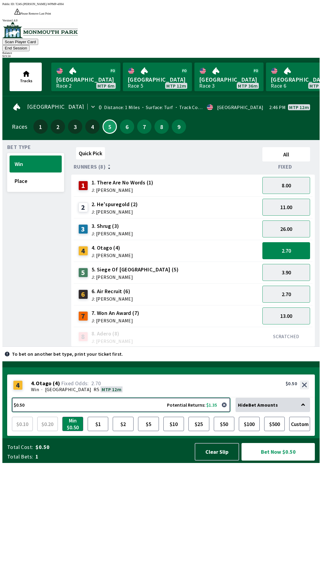
click at [205, 412] on button "$0.50 Potential Returns: $1.35" at bounding box center [121, 405] width 218 height 14
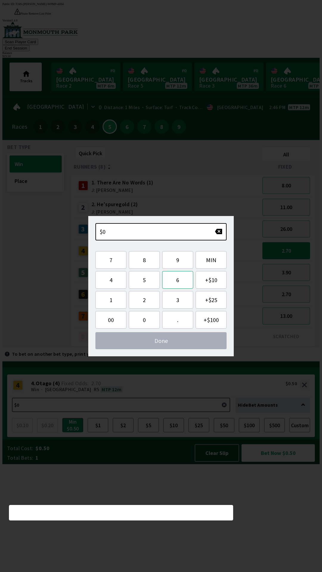
click at [182, 282] on button "6" at bounding box center [177, 280] width 31 height 18
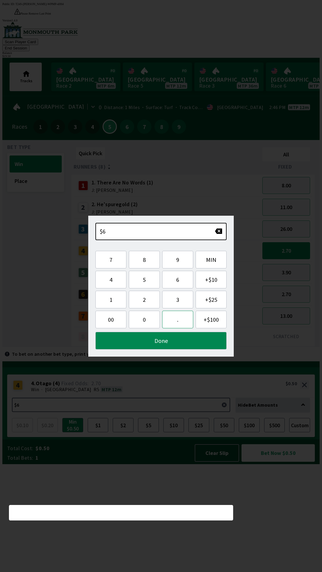
click at [172, 318] on button "." at bounding box center [177, 320] width 31 height 18
click at [144, 282] on button "5" at bounding box center [144, 280] width 31 height 18
click at [140, 324] on button "0" at bounding box center [144, 320] width 31 height 18
click at [160, 348] on button "Done" at bounding box center [160, 341] width 131 height 18
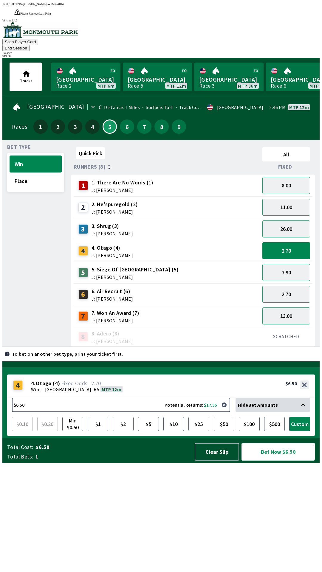
click at [288, 461] on button "Bet Now $6.50" at bounding box center [278, 452] width 73 height 18
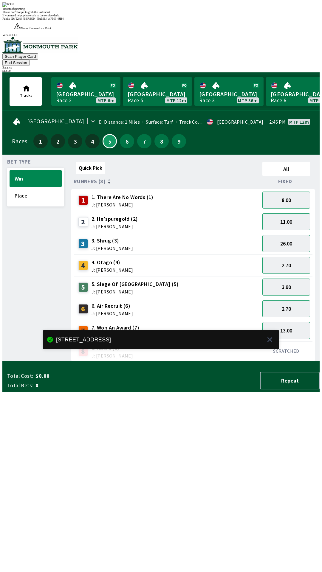
click at [270, 362] on div "Quick Pick All Runners (8) Fixed 1 1. There Are No Words (1) J: [PERSON_NAME] 8…" at bounding box center [195, 261] width 248 height 202
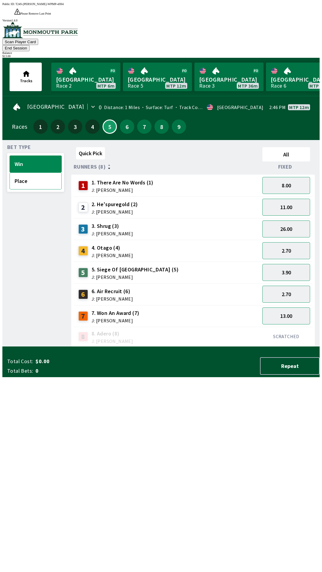
click at [40, 173] on button "Place" at bounding box center [36, 181] width 52 height 17
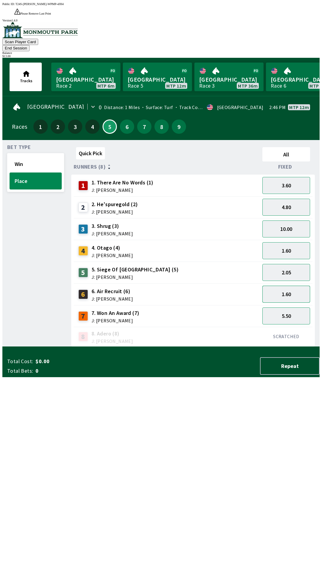
click at [298, 286] on button "1.60" at bounding box center [286, 294] width 48 height 17
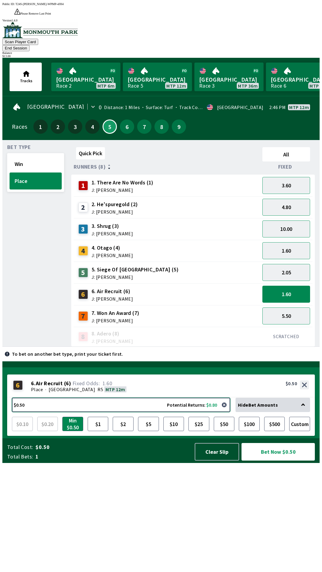
click at [193, 412] on button "$0.50 Potential Returns: $0.80" at bounding box center [121, 405] width 218 height 14
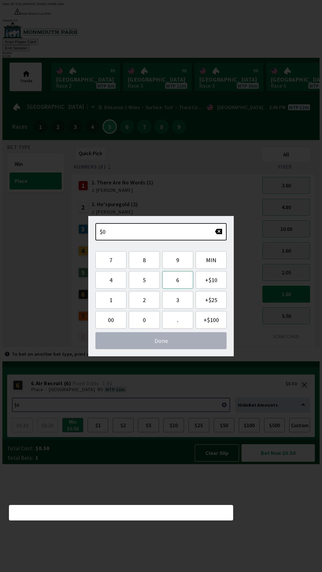
click at [179, 281] on button "6" at bounding box center [177, 280] width 31 height 18
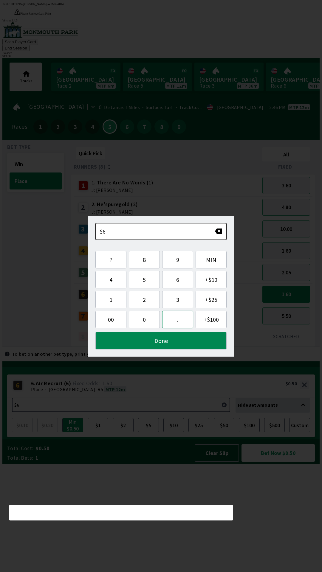
click at [177, 322] on button "." at bounding box center [177, 320] width 31 height 18
click at [145, 285] on button "5" at bounding box center [144, 280] width 31 height 18
click at [144, 318] on button "0" at bounding box center [144, 320] width 31 height 18
click at [170, 342] on button "Done" at bounding box center [160, 341] width 131 height 18
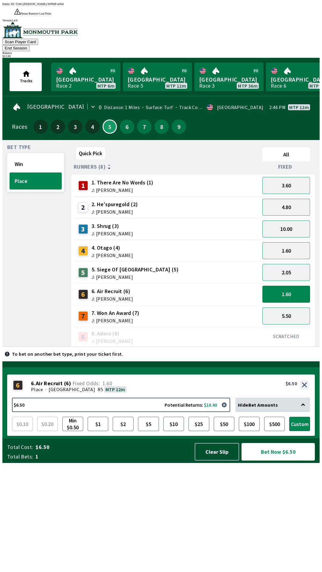
click at [292, 461] on button "Bet Now $6.50" at bounding box center [278, 452] width 73 height 18
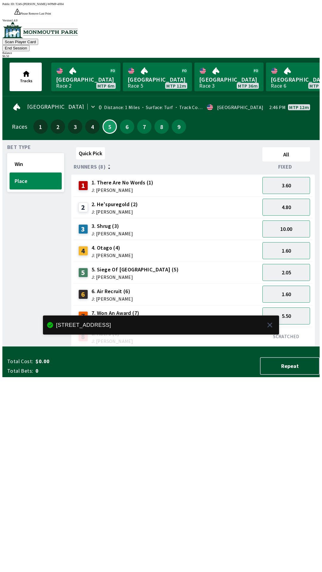
click at [242, 347] on div "Quick Pick All Runners (8) Fixed 1 1. There Are No Words (1) J: [PERSON_NAME] 3…" at bounding box center [195, 246] width 248 height 202
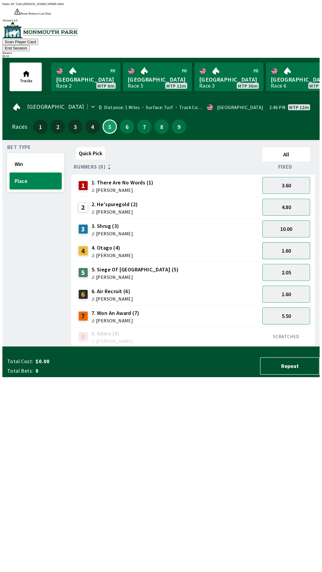
click at [298, 242] on button "1.60" at bounding box center [286, 250] width 48 height 17
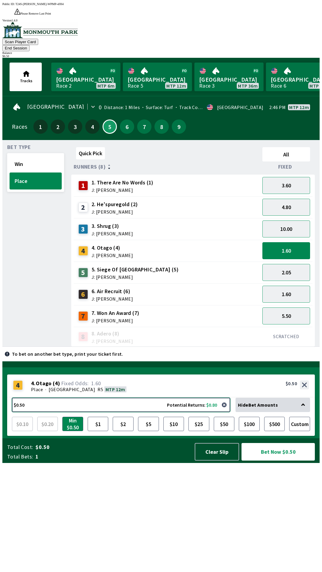
click at [191, 412] on button "$0.50 Potential Returns: $0.80" at bounding box center [121, 405] width 218 height 14
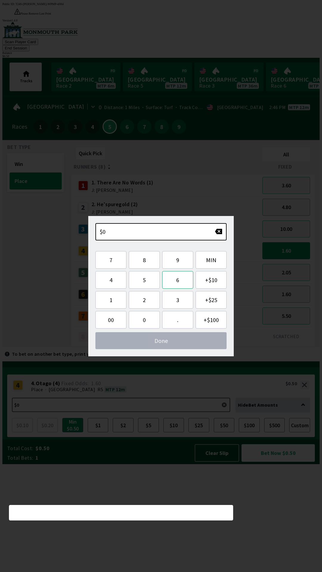
click at [177, 283] on button "6" at bounding box center [177, 280] width 31 height 18
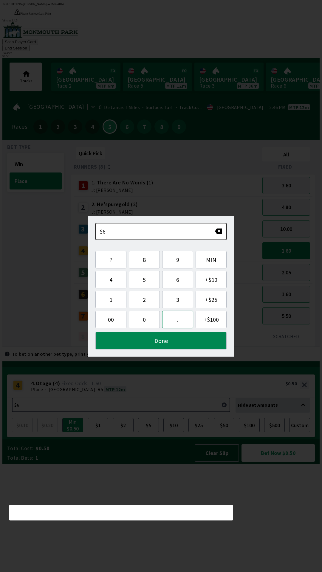
click at [175, 320] on button "." at bounding box center [177, 320] width 31 height 18
click at [147, 282] on button "5" at bounding box center [144, 280] width 31 height 18
click at [144, 321] on button "0" at bounding box center [144, 320] width 31 height 18
click at [160, 349] on button "Done" at bounding box center [160, 341] width 131 height 18
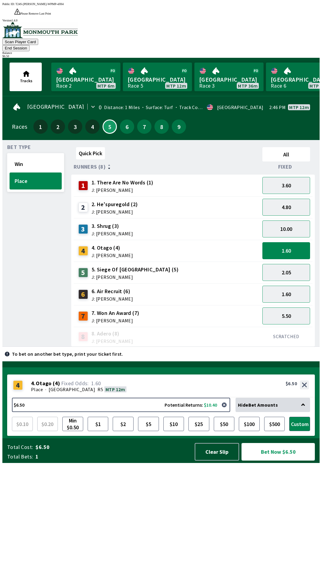
click at [279, 461] on button "Bet Now $6.50" at bounding box center [278, 452] width 73 height 18
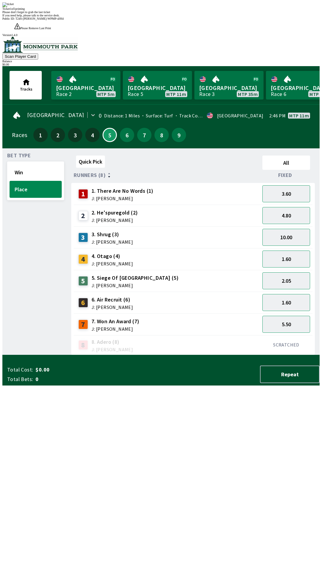
click at [205, 355] on div "Quick Pick All Runners (8) Fixed 1 1. There Are No Words (1) J: [PERSON_NAME] 3…" at bounding box center [195, 254] width 248 height 202
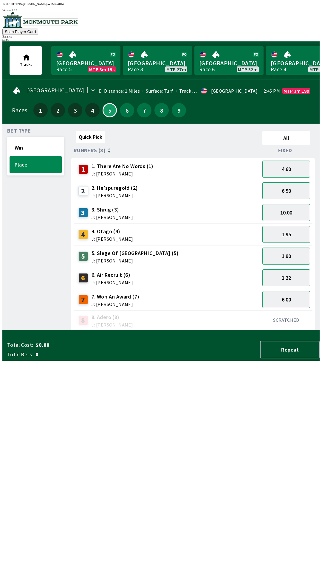
click at [195, 359] on div "Total Cost: $0.00 Total Bets: 0 Repeat" at bounding box center [163, 350] width 312 height 18
click at [229, 361] on div "Total Cost: $0.00 Total Bets: 0 Repeat" at bounding box center [163, 348] width 312 height 25
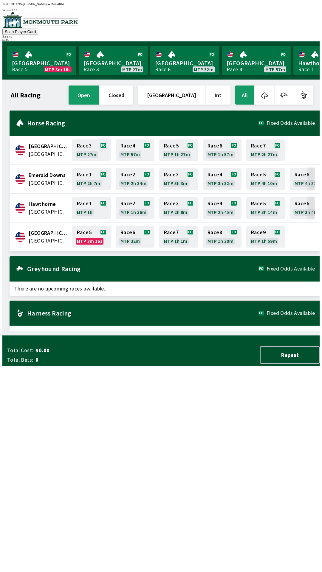
click at [300, 12] on div "Scan Player Card Balance $ 0.00" at bounding box center [160, 27] width 317 height 30
click at [302, 38] on div "$ 0.00" at bounding box center [160, 39] width 317 height 3
click at [301, 38] on div "$ 0.00" at bounding box center [160, 39] width 317 height 3
click at [307, 38] on div "$ 0.00" at bounding box center [160, 39] width 317 height 3
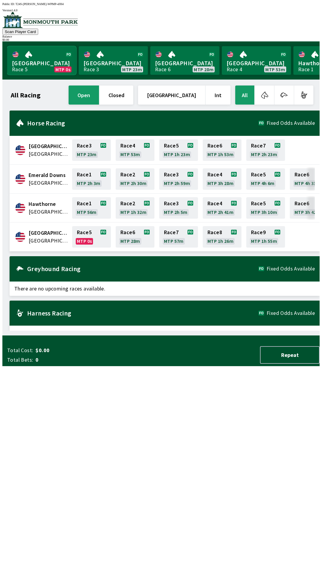
click at [36, 60] on link "Monmouth Park Race 5 MTP 0s" at bounding box center [41, 60] width 69 height 29
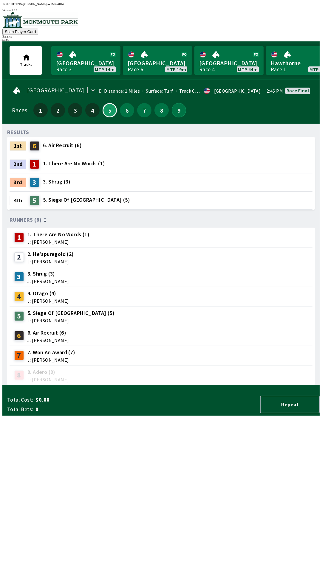
click at [172, 109] on button "9" at bounding box center [179, 110] width 14 height 14
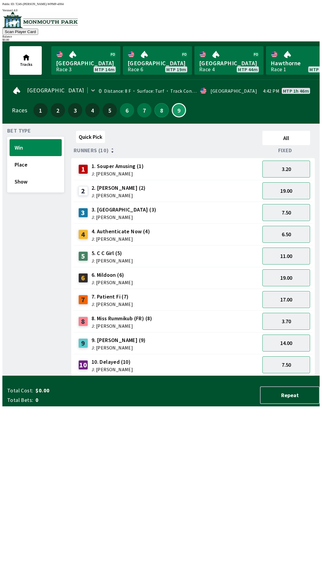
click at [159, 109] on button "8" at bounding box center [161, 110] width 14 height 14
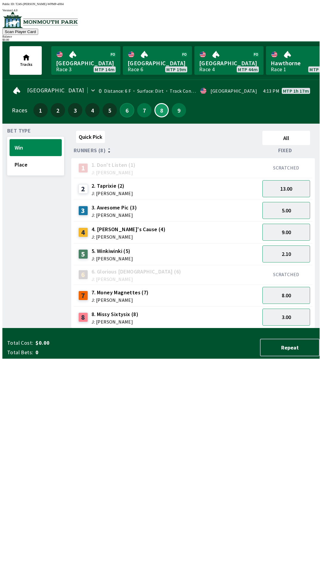
click at [124, 111] on button "6" at bounding box center [127, 110] width 14 height 14
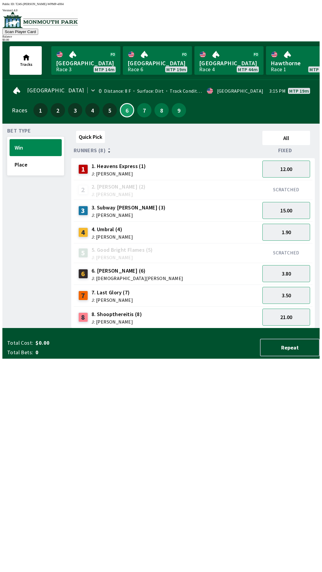
click at [146, 113] on div "7" at bounding box center [144, 110] width 14 height 14
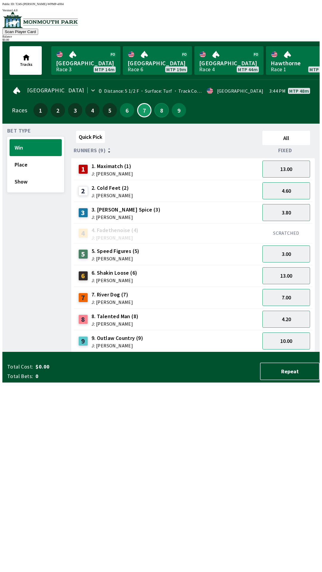
click at [159, 112] on button "8" at bounding box center [161, 110] width 14 height 14
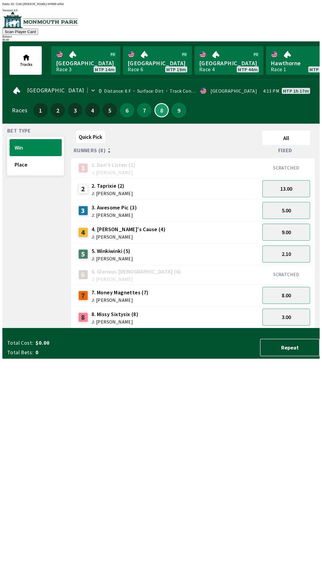
click at [177, 105] on button "9" at bounding box center [179, 110] width 14 height 14
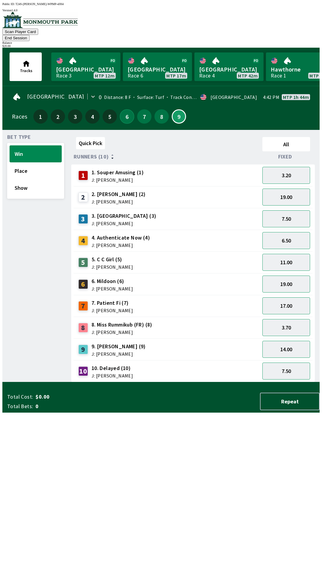
click at [128, 109] on button "6" at bounding box center [127, 116] width 14 height 14
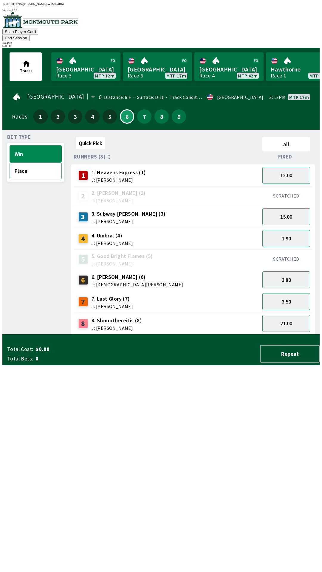
click at [28, 167] on button "Place" at bounding box center [36, 171] width 52 height 17
click at [39, 146] on button "Win" at bounding box center [36, 154] width 52 height 17
click at [42, 163] on button "Place" at bounding box center [36, 171] width 52 height 17
click at [288, 209] on button "5.50" at bounding box center [286, 216] width 48 height 17
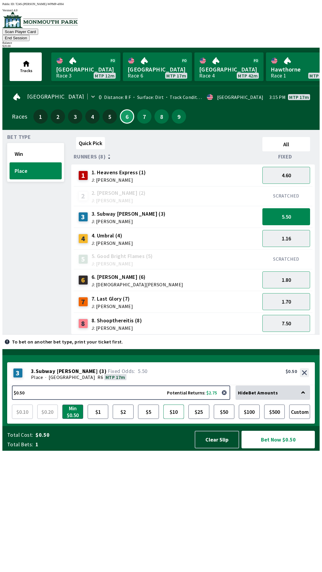
click at [174, 419] on button "$10" at bounding box center [173, 412] width 21 height 14
click at [290, 293] on button "1.70" at bounding box center [286, 301] width 48 height 17
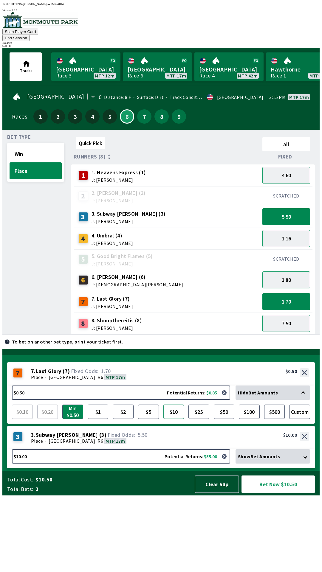
click at [177, 419] on button "$10" at bounding box center [173, 412] width 21 height 14
click at [25, 151] on button "Win" at bounding box center [36, 154] width 52 height 17
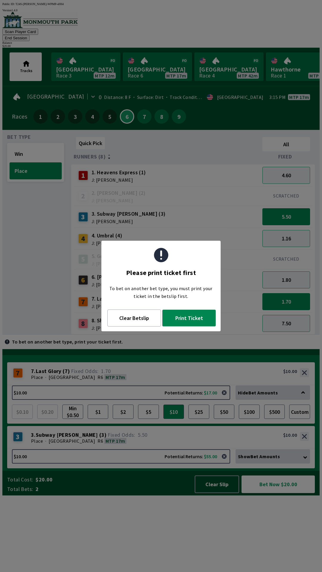
click at [148, 335] on div "Quick Pick All Runners (8) Fixed 1 1. Heavens Express (1) J: [PERSON_NAME] 4.60…" at bounding box center [195, 235] width 248 height 200
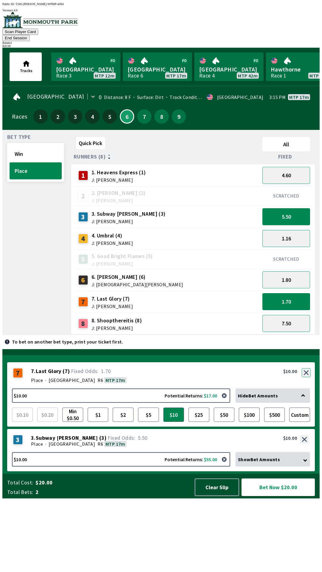
click at [308, 389] on div "7 7 . Last Glory ( 7 ) Place · [STREET_ADDRESS]. Last Glory (7) 1.70 $10.00" at bounding box center [161, 376] width 308 height 26
click at [307, 377] on button "button" at bounding box center [306, 373] width 9 height 9
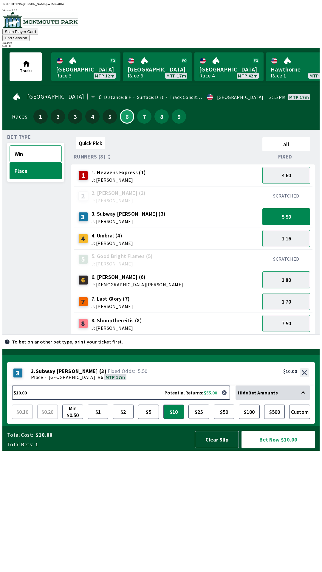
click at [29, 146] on button "Win" at bounding box center [36, 154] width 52 height 17
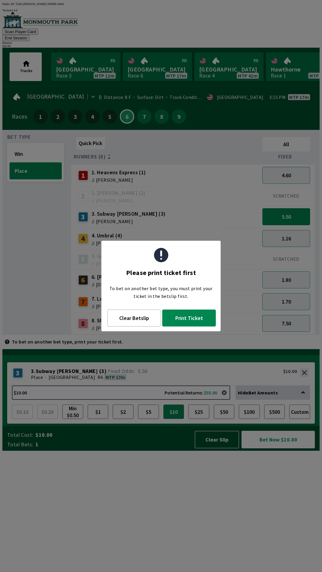
click at [199, 322] on button "Print Ticket" at bounding box center [189, 318] width 54 height 17
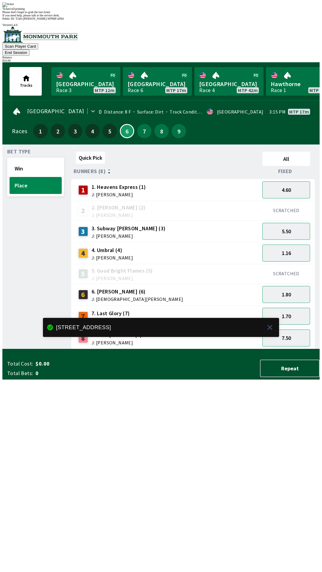
click at [223, 349] on div "Quick Pick All Runners (8) Fixed 1 1. Heavens Express (1) J: [PERSON_NAME] 4.60…" at bounding box center [195, 249] width 248 height 200
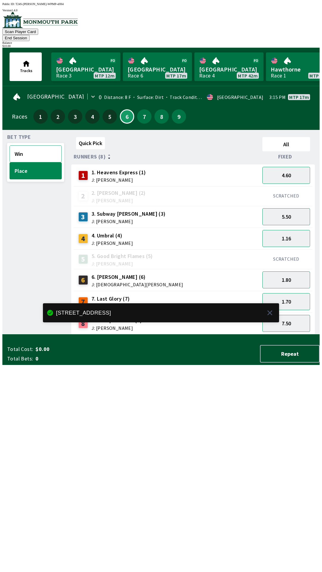
click at [40, 146] on button "Win" at bounding box center [36, 154] width 52 height 17
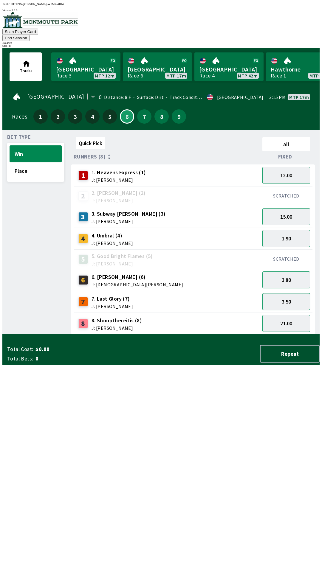
click at [292, 295] on button "3.50" at bounding box center [286, 301] width 48 height 17
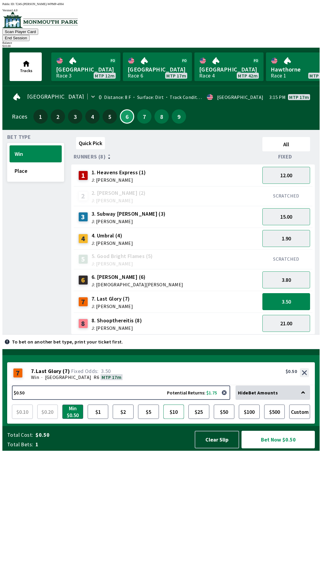
click at [174, 419] on button "$10" at bounding box center [173, 412] width 21 height 14
click at [285, 449] on button "Bet Now $10.00" at bounding box center [278, 440] width 73 height 18
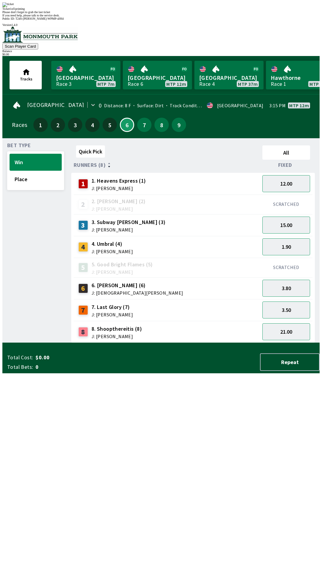
click at [257, 343] on div "Quick Pick All Runners (8) Fixed 1 1. Heavens Express (1) J: [PERSON_NAME] 12.0…" at bounding box center [195, 243] width 248 height 200
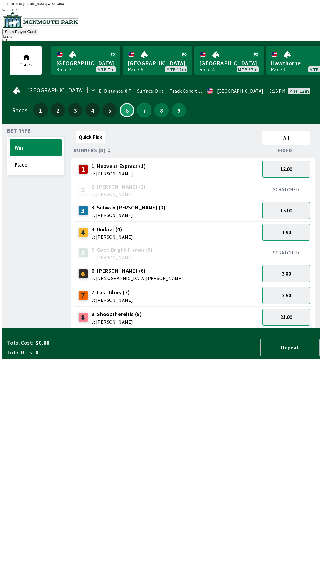
click at [147, 111] on button "7" at bounding box center [144, 110] width 14 height 14
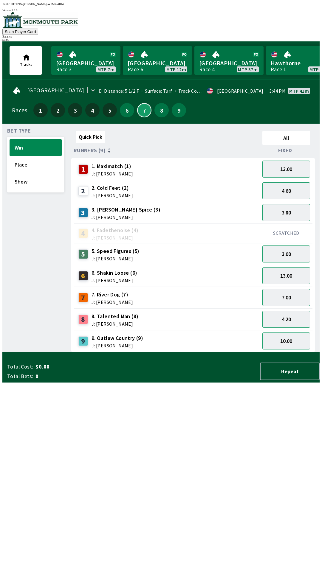
click at [137, 110] on button "7" at bounding box center [144, 110] width 14 height 14
click at [126, 108] on button "6" at bounding box center [127, 110] width 14 height 14
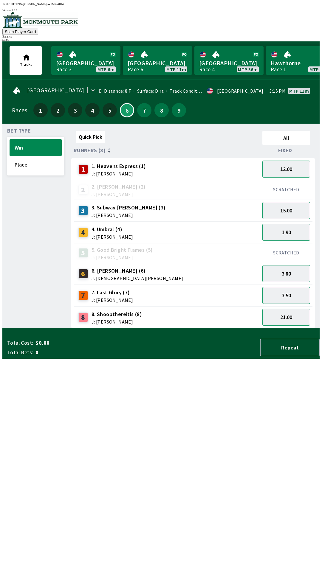
click at [300, 290] on button "3.50" at bounding box center [286, 295] width 48 height 17
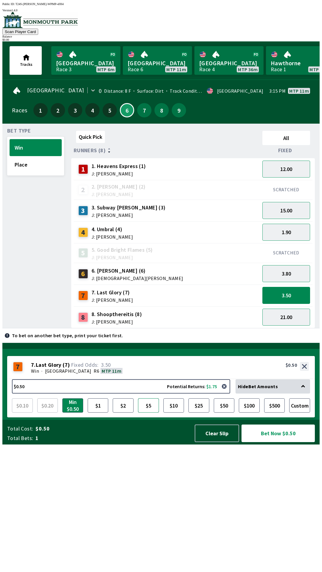
click at [148, 413] on button "$5" at bounding box center [148, 406] width 21 height 14
click at [172, 413] on button "$10" at bounding box center [173, 406] width 21 height 14
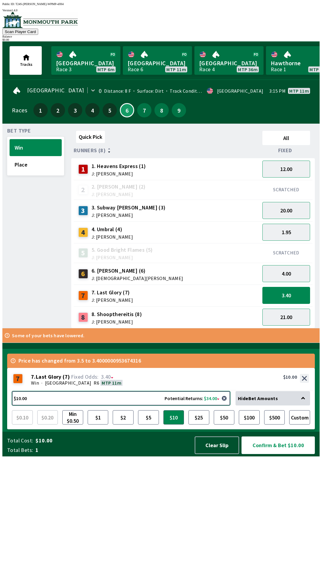
click at [210, 406] on button "$10.00 Potential Returns: $34.00" at bounding box center [121, 399] width 218 height 14
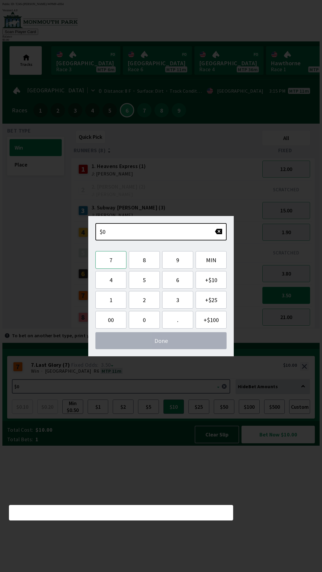
click at [120, 261] on button "7" at bounding box center [110, 260] width 31 height 18
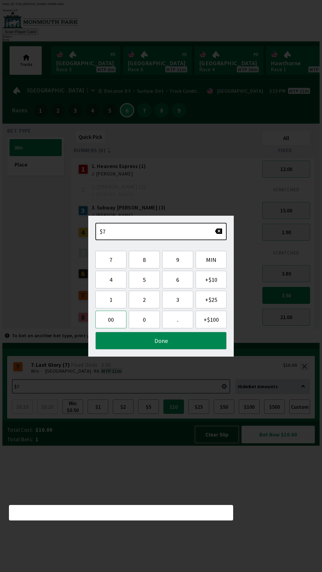
click at [113, 325] on button "00" at bounding box center [110, 320] width 31 height 18
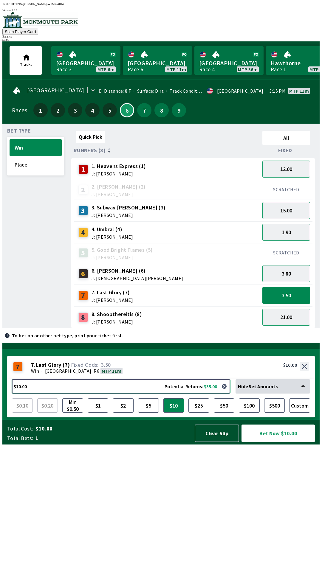
click at [197, 394] on button "$10.00 Potential Returns: $35.00" at bounding box center [121, 387] width 218 height 14
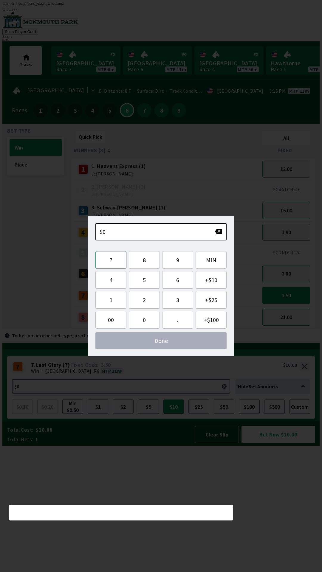
click at [112, 265] on button "7" at bounding box center [110, 260] width 31 height 18
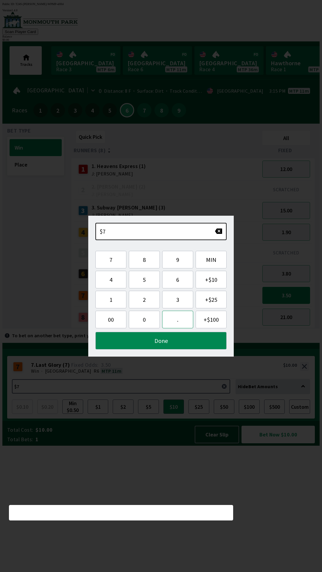
click at [182, 320] on button "." at bounding box center [177, 320] width 31 height 18
click at [113, 321] on span "00" at bounding box center [110, 319] width 21 height 7
click at [149, 318] on button "0" at bounding box center [144, 320] width 31 height 18
click at [142, 317] on button "0" at bounding box center [144, 320] width 31 height 18
click at [166, 337] on button "Done" at bounding box center [160, 341] width 131 height 18
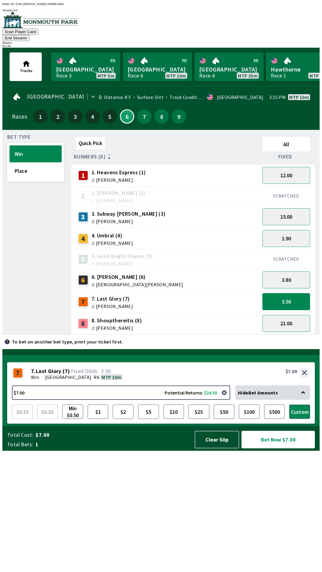
click at [277, 449] on button "Bet Now $7.00" at bounding box center [278, 440] width 73 height 18
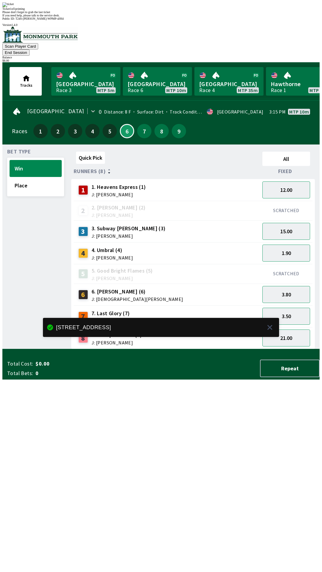
click at [267, 349] on div "Quick Pick All Runners (8) Fixed 1 1. Heavens Express (1) J: [PERSON_NAME] 12.0…" at bounding box center [195, 249] width 248 height 200
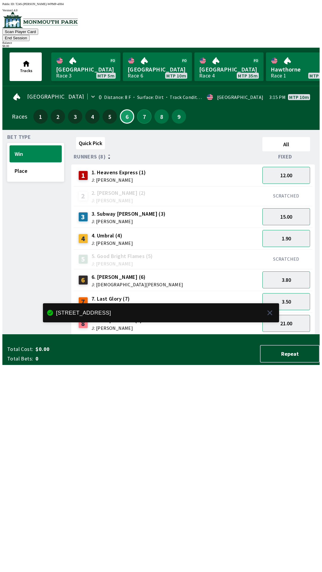
click at [137, 112] on button "7" at bounding box center [144, 116] width 14 height 14
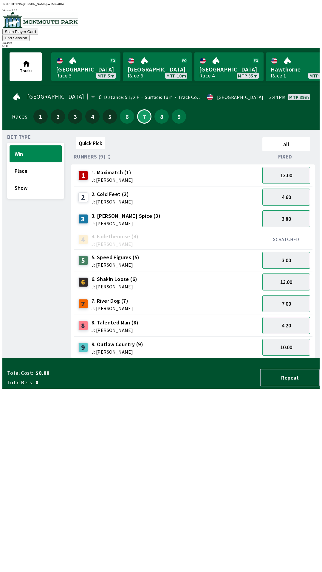
click at [304, 252] on button "3.00" at bounding box center [286, 260] width 48 height 17
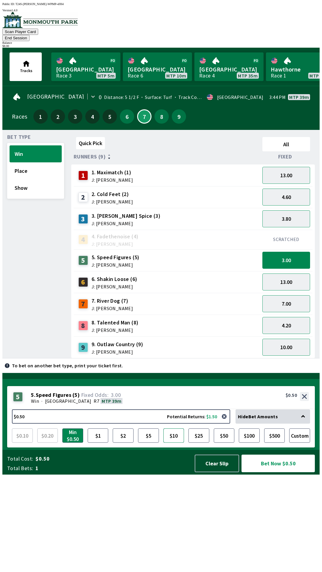
click at [174, 443] on button "$10" at bounding box center [173, 436] width 21 height 14
click at [227, 423] on button "button" at bounding box center [224, 417] width 12 height 12
click at [154, 109] on button "8" at bounding box center [161, 116] width 14 height 14
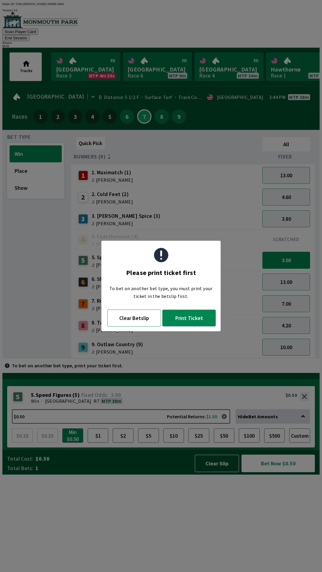
click at [140, 317] on button "Clear Betslip" at bounding box center [134, 318] width 54 height 17
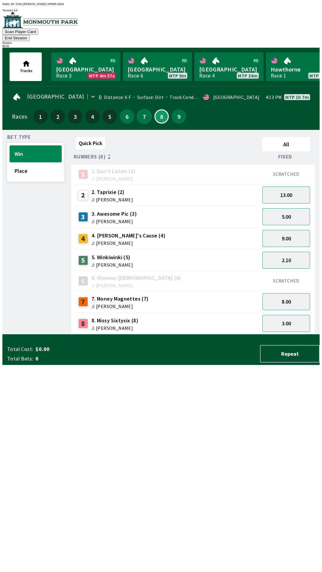
click at [144, 109] on button "7" at bounding box center [144, 116] width 14 height 14
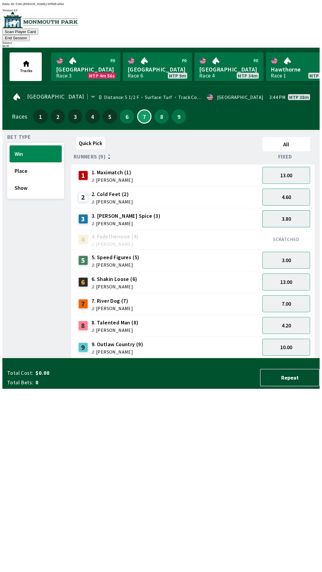
click at [294, 212] on button "3.80" at bounding box center [286, 219] width 48 height 17
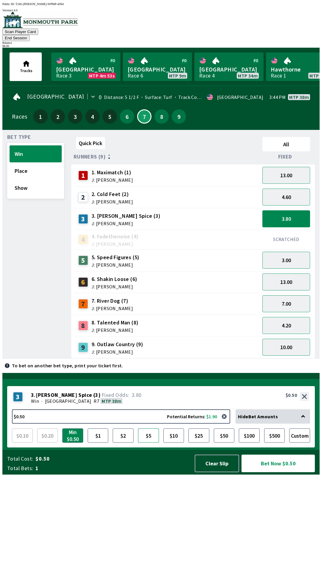
click at [151, 443] on button "$5" at bounding box center [148, 436] width 21 height 14
click at [178, 443] on button "$10" at bounding box center [173, 436] width 21 height 14
click at [155, 443] on button "$5" at bounding box center [148, 436] width 21 height 14
click at [287, 208] on div "3.80" at bounding box center [286, 219] width 52 height 22
click at [284, 211] on button "3.80" at bounding box center [286, 219] width 48 height 17
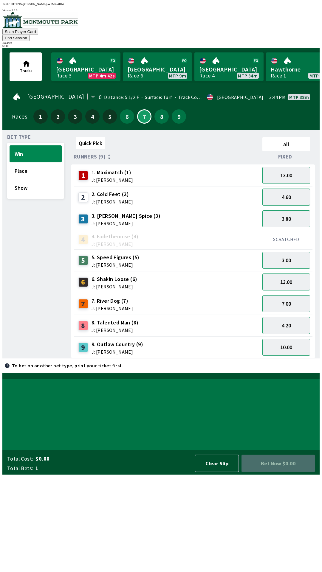
click at [288, 191] on button "4.60" at bounding box center [286, 197] width 48 height 17
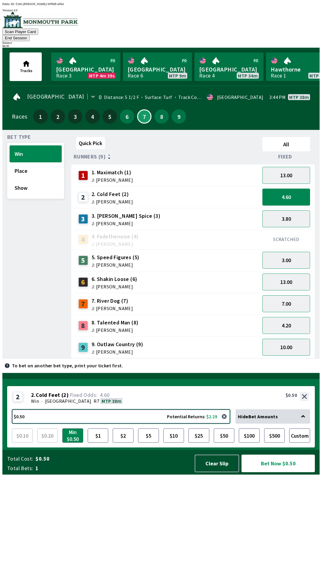
click at [194, 424] on button "$0.50 Potential Returns: $2.29" at bounding box center [121, 417] width 218 height 14
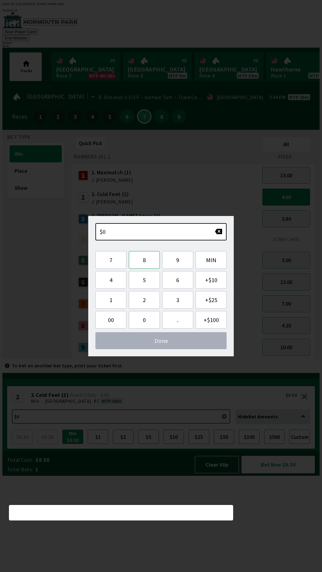
click at [151, 259] on button "8" at bounding box center [144, 260] width 31 height 18
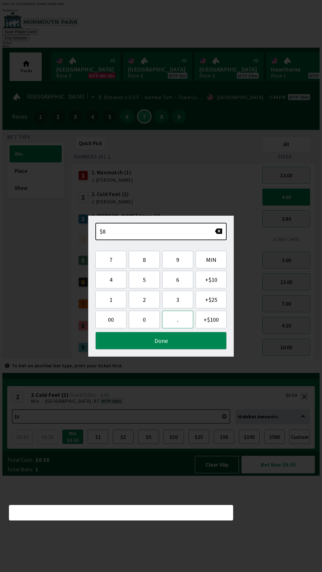
click at [176, 318] on button "." at bounding box center [177, 320] width 31 height 18
click at [141, 318] on button "0" at bounding box center [144, 320] width 31 height 18
click at [139, 323] on button "0" at bounding box center [144, 320] width 31 height 18
click at [147, 349] on button "Done" at bounding box center [160, 341] width 131 height 18
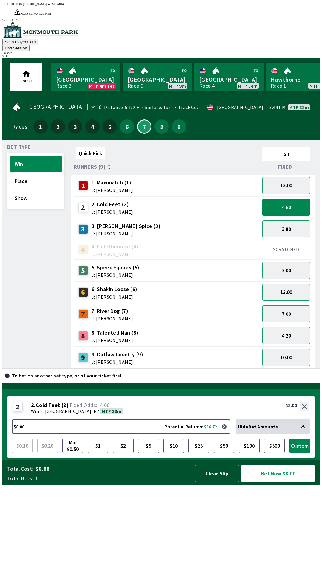
click at [271, 483] on button "Bet Now $8.00" at bounding box center [278, 474] width 73 height 18
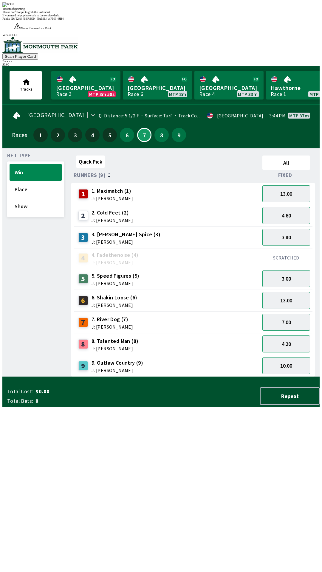
click at [264, 377] on div "Quick Pick All Runners (9) Fixed 1 1. Maximatch (1) J: [PERSON_NAME] 13.00 2 2.…" at bounding box center [195, 265] width 248 height 224
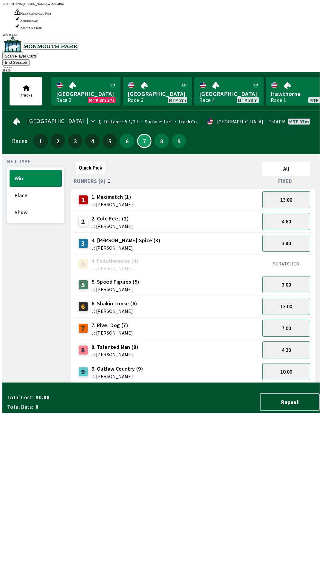
click at [130, 134] on div "6" at bounding box center [127, 141] width 14 height 14
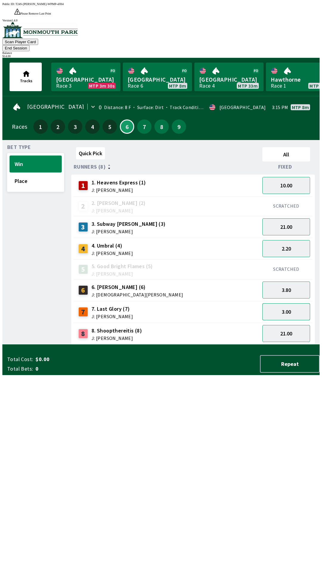
click at [301, 304] on button "3.00" at bounding box center [286, 312] width 48 height 17
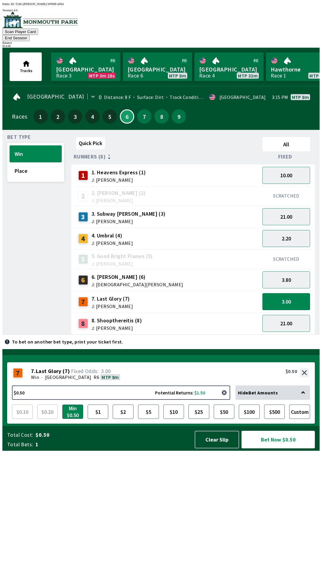
click at [228, 399] on button "button" at bounding box center [224, 393] width 12 height 12
click at [226, 399] on button "button" at bounding box center [224, 393] width 12 height 12
click at [228, 399] on button "button" at bounding box center [224, 393] width 12 height 12
click at [159, 400] on button "$0.50 Potential Returns: $1.50" at bounding box center [121, 393] width 218 height 14
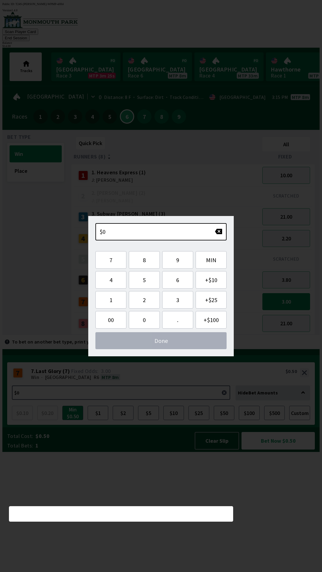
click at [142, 386] on div "7 7 . Last Glory ( 7 ) Win · [STREET_ADDRESS]. Last Glory (7) 3.00 $0.50" at bounding box center [161, 374] width 308 height 23
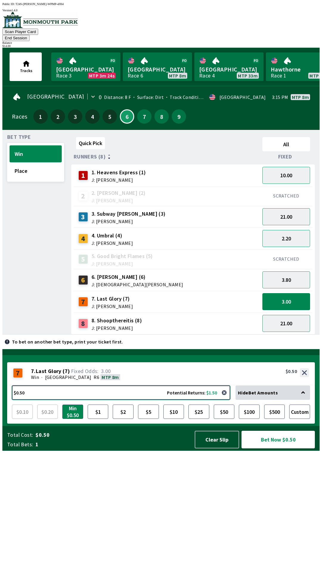
click at [126, 400] on button "$0.50 Potential Returns: $1.50" at bounding box center [121, 393] width 218 height 14
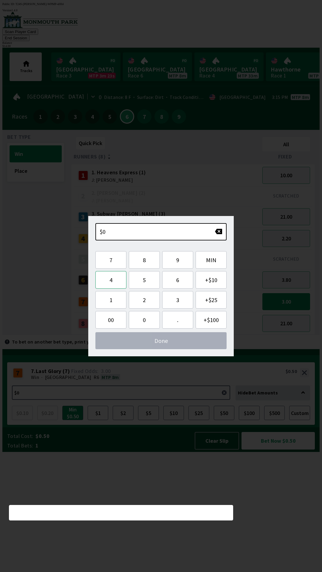
click at [115, 284] on button "4" at bounding box center [110, 280] width 31 height 18
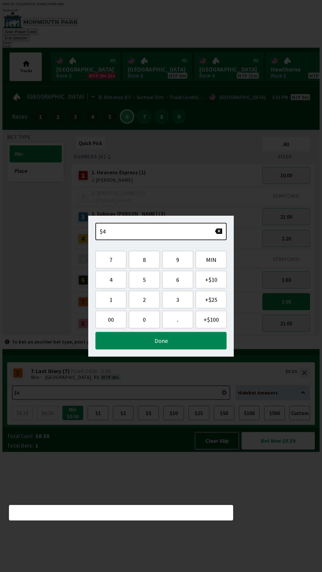
click at [172, 341] on button "Done" at bounding box center [160, 341] width 131 height 18
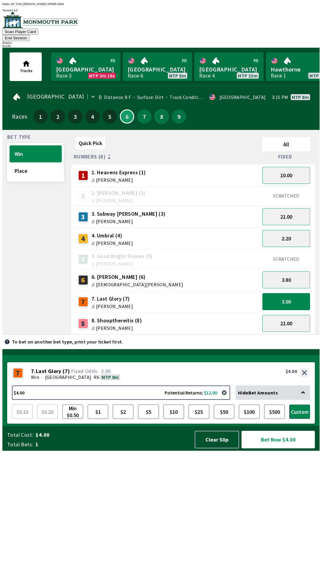
click at [156, 109] on button "8" at bounding box center [161, 116] width 14 height 14
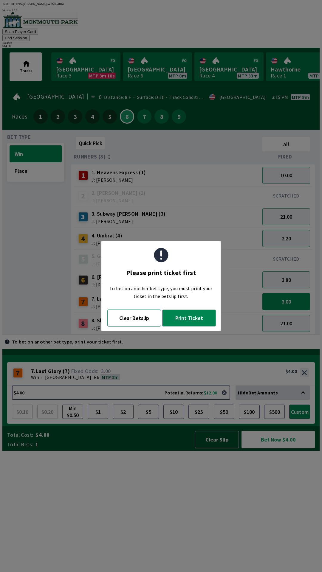
click at [141, 318] on button "Clear Betslip" at bounding box center [134, 318] width 54 height 17
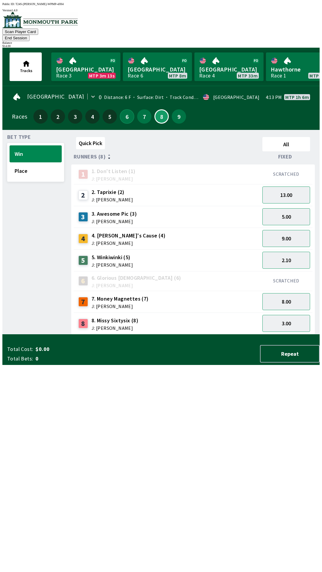
click at [124, 109] on button "6" at bounding box center [127, 116] width 14 height 14
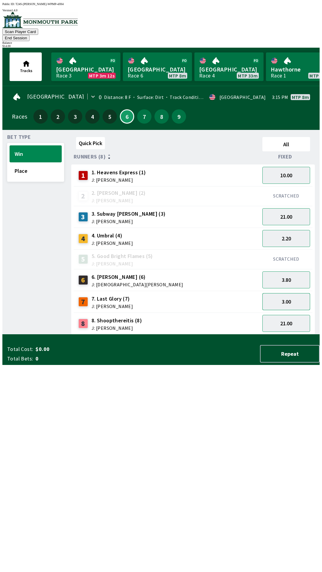
click at [296, 293] on button "3.00" at bounding box center [286, 301] width 48 height 17
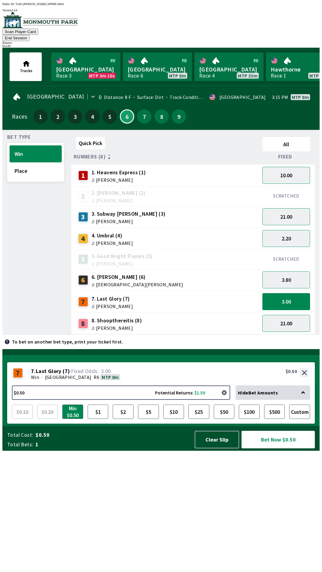
click at [227, 399] on button "button" at bounding box center [224, 393] width 12 height 12
click at [185, 400] on button "$0.50 Potential Returns: $1.50" at bounding box center [121, 393] width 218 height 14
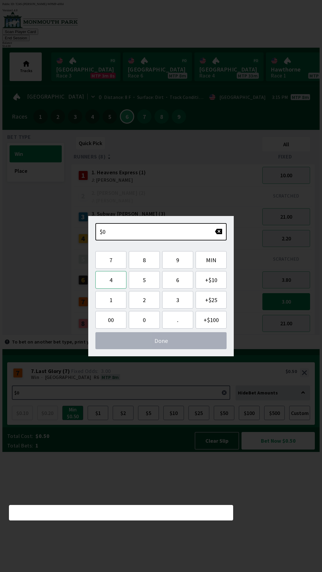
click at [114, 274] on button "4" at bounding box center [110, 280] width 31 height 18
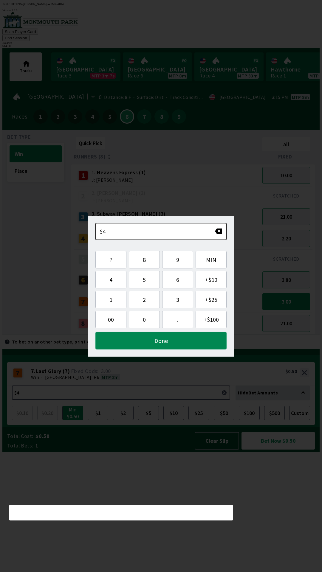
click at [206, 340] on button "Done" at bounding box center [160, 341] width 131 height 18
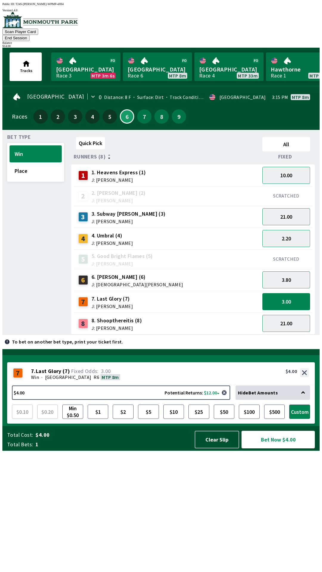
click at [292, 449] on button "Bet Now $4.00" at bounding box center [278, 440] width 73 height 18
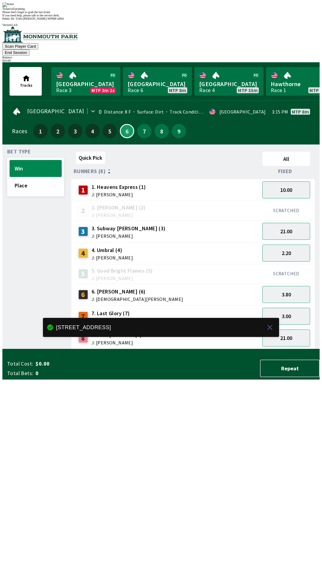
click at [258, 349] on div "Quick Pick All Runners (8) Fixed 1 1. Heavens Express (1) J: [PERSON_NAME] 10.0…" at bounding box center [195, 249] width 248 height 200
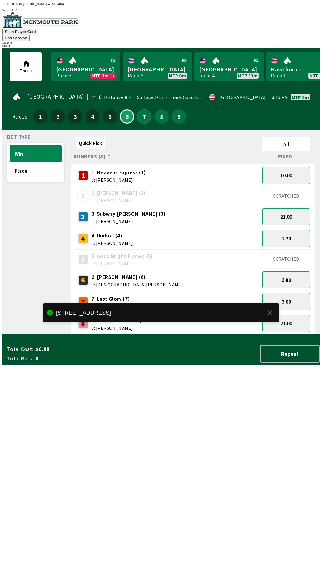
click at [143, 109] on button "7" at bounding box center [144, 116] width 14 height 14
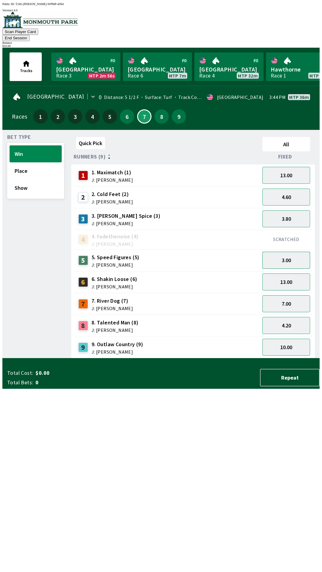
click at [298, 252] on button "3.00" at bounding box center [286, 260] width 48 height 17
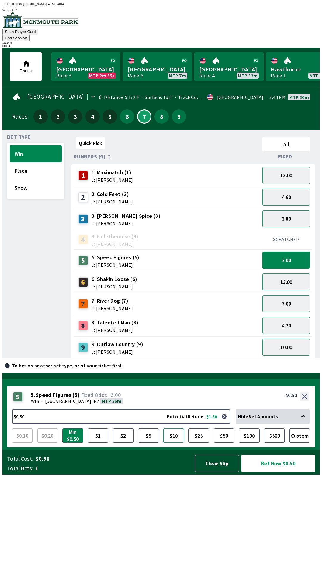
click at [176, 443] on button "$10" at bounding box center [173, 436] width 21 height 14
click at [289, 473] on button "Bet Now $10.00" at bounding box center [278, 464] width 73 height 18
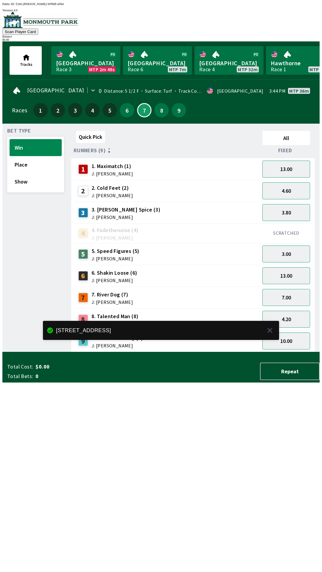
click at [290, 352] on div "Quick Pick All Runners (9) Fixed 1 1. Maximatch (1) J: [PERSON_NAME] 13.00 2 2.…" at bounding box center [195, 241] width 248 height 224
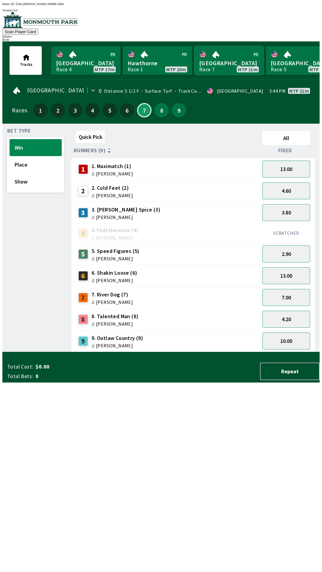
click at [228, 64] on link "[GEOGRAPHIC_DATA] Race 7 MTP 21m" at bounding box center [228, 60] width 69 height 29
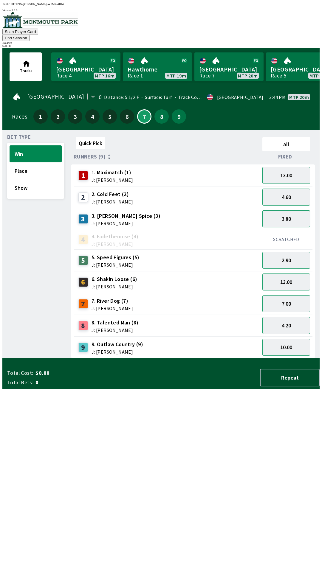
click at [293, 211] on button "3.80" at bounding box center [286, 219] width 48 height 17
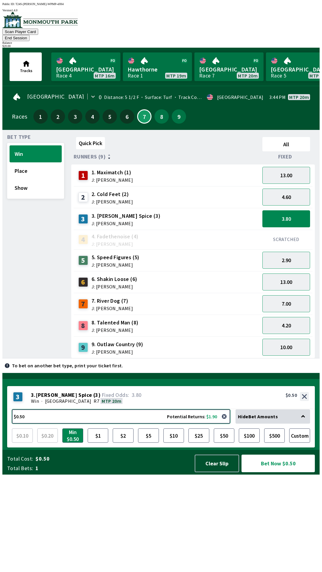
click at [173, 424] on button "$0.50 Potential Returns: $1.90" at bounding box center [121, 417] width 218 height 14
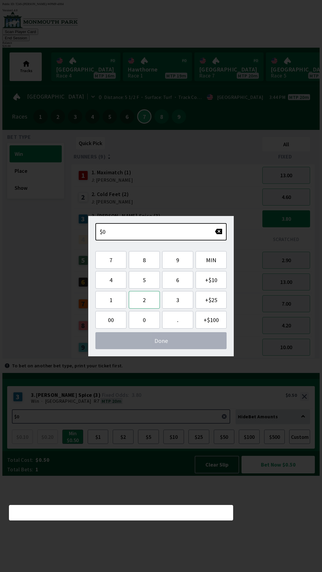
click at [147, 300] on button "2" at bounding box center [144, 300] width 31 height 18
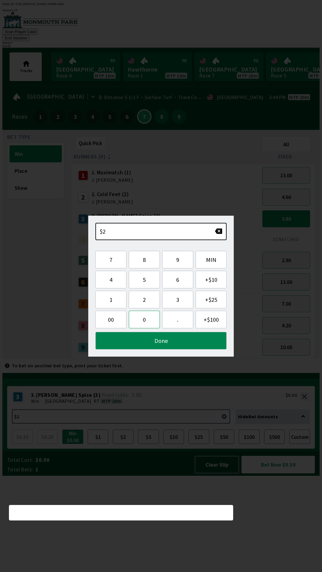
click at [138, 322] on button "0" at bounding box center [144, 320] width 31 height 18
click at [162, 342] on button "Done" at bounding box center [160, 341] width 131 height 18
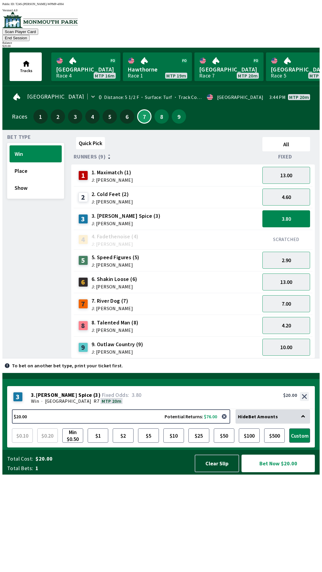
click at [287, 473] on button "Bet Now $20.00" at bounding box center [278, 464] width 73 height 18
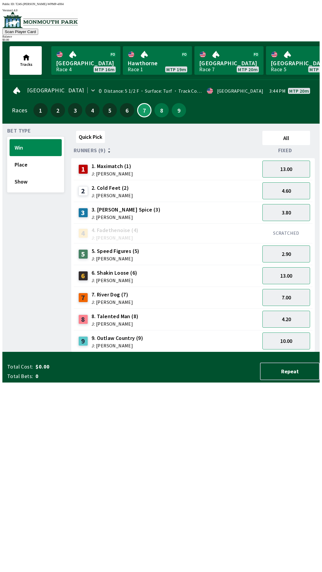
click at [245, 352] on div "Quick Pick All Runners (9) Fixed 1 1. Maximatch (1) J: [PERSON_NAME] 13.00 2 2.…" at bounding box center [195, 241] width 248 height 224
click at [33, 192] on div "Bet Type Win Place Show" at bounding box center [35, 241] width 57 height 224
click at [26, 177] on button "Show" at bounding box center [36, 181] width 52 height 17
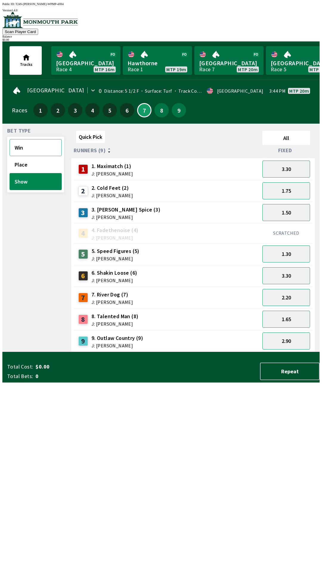
click at [21, 143] on button "Win" at bounding box center [36, 147] width 52 height 17
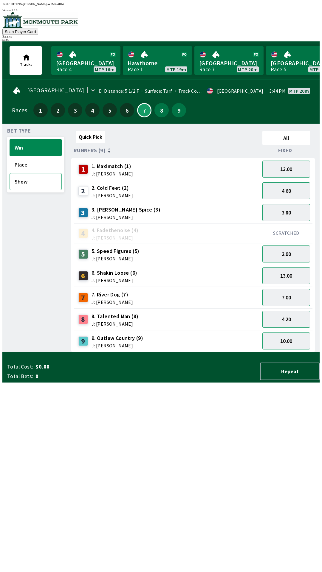
click at [30, 184] on button "Show" at bounding box center [36, 181] width 52 height 17
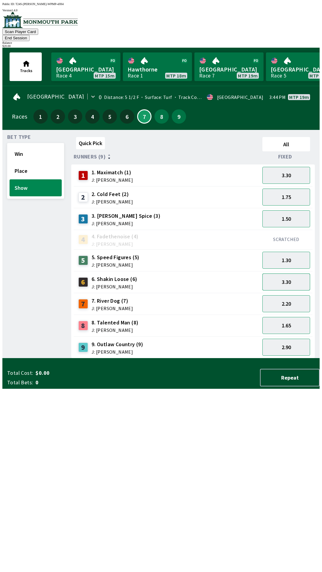
click at [289, 276] on button "3.30" at bounding box center [286, 282] width 48 height 17
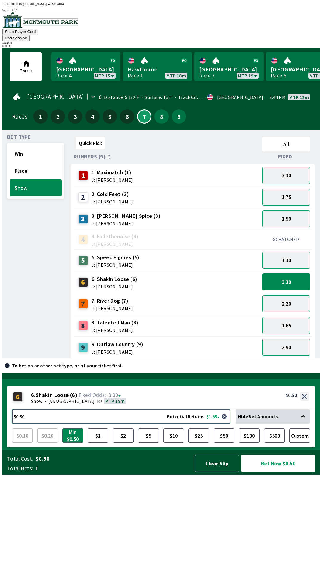
click at [192, 424] on button "$0.50 Potential Returns: $1.65" at bounding box center [121, 417] width 218 height 14
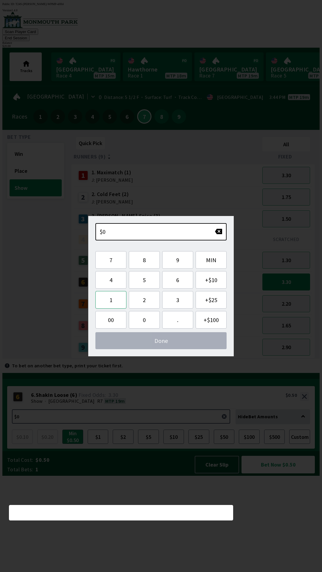
click at [113, 302] on button "1" at bounding box center [110, 300] width 31 height 18
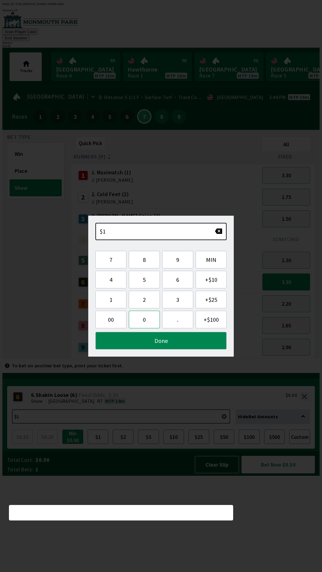
click at [144, 321] on button "0" at bounding box center [144, 320] width 31 height 18
click at [150, 347] on button "Done" at bounding box center [160, 341] width 131 height 18
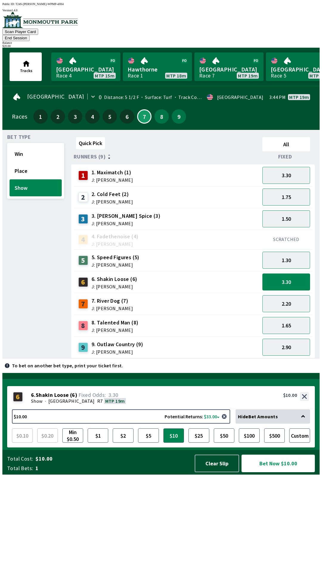
click at [286, 473] on button "Bet Now $10.00" at bounding box center [278, 464] width 73 height 18
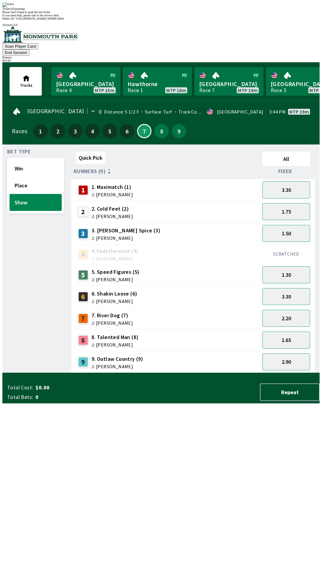
click at [151, 373] on div "Quick Pick All Runners (9) Fixed 1 1. Maximatch (1) J: [PERSON_NAME] 3.30 2 2. …" at bounding box center [195, 261] width 248 height 224
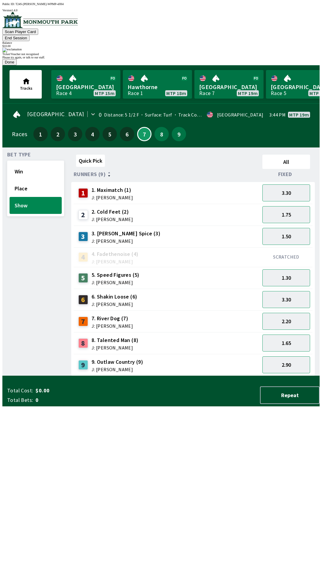
click at [44, 65] on div "Ticket/Voucher not recognised Please try again, or talk to our staff. Done" at bounding box center [160, 57] width 317 height 18
click at [17, 65] on button "Done" at bounding box center [9, 62] width 14 height 6
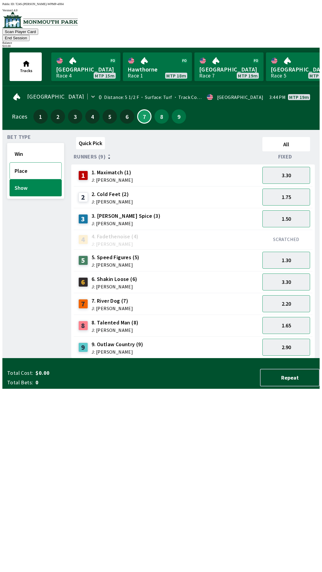
click at [47, 163] on button "Place" at bounding box center [36, 171] width 52 height 17
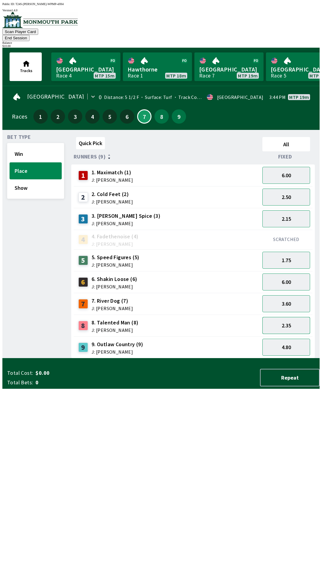
click at [294, 319] on button "2.35" at bounding box center [286, 325] width 48 height 17
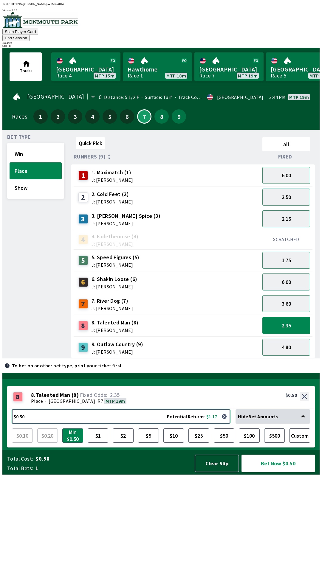
click at [192, 424] on button "$0.50 Potential Returns: $1.17" at bounding box center [121, 417] width 218 height 14
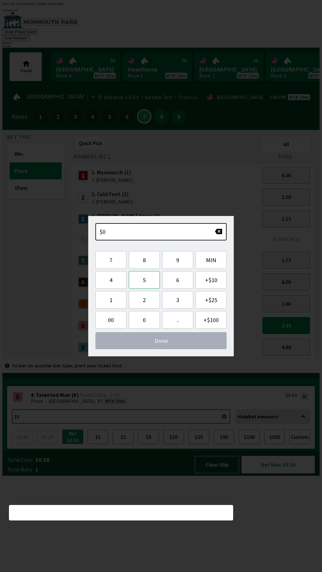
click at [148, 277] on button "5" at bounding box center [144, 280] width 31 height 18
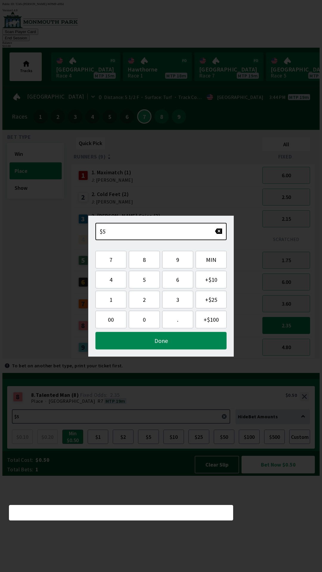
click at [182, 342] on button "Done" at bounding box center [160, 341] width 131 height 18
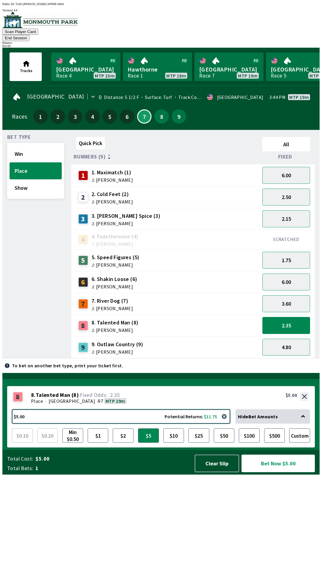
click at [146, 424] on button "$5.00 Potential Returns: $11.75" at bounding box center [121, 417] width 218 height 14
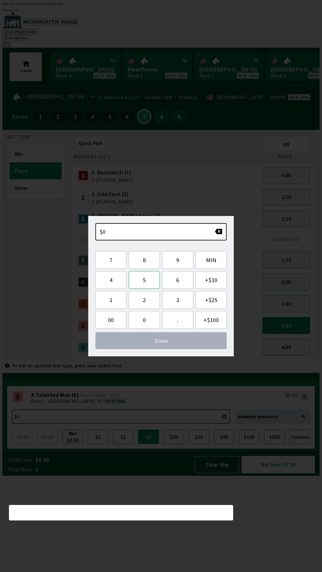
click at [149, 281] on button "5" at bounding box center [144, 280] width 31 height 18
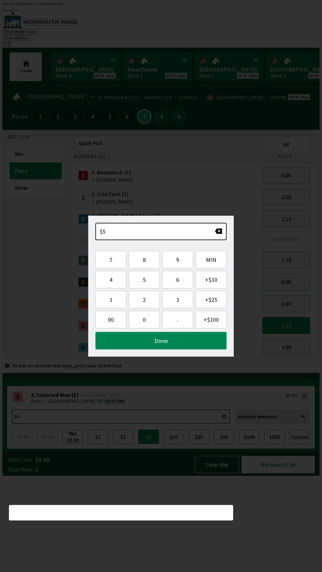
click at [166, 345] on button "Done" at bounding box center [160, 341] width 131 height 18
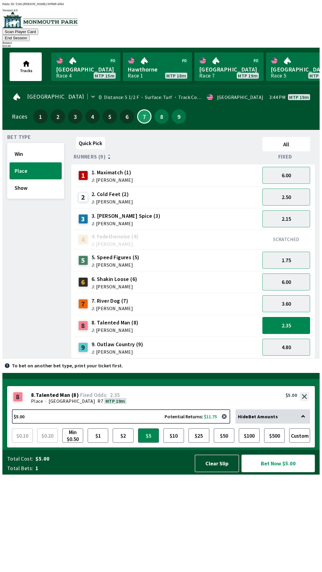
click at [278, 473] on button "Bet Now $5.00" at bounding box center [278, 464] width 73 height 18
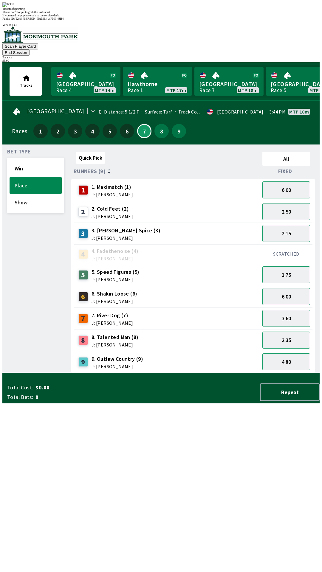
click at [247, 373] on div "Quick Pick All Runners (9) Fixed 1 1. Maximatch (1) J: [PERSON_NAME] 6.00 2 2. …" at bounding box center [195, 261] width 248 height 224
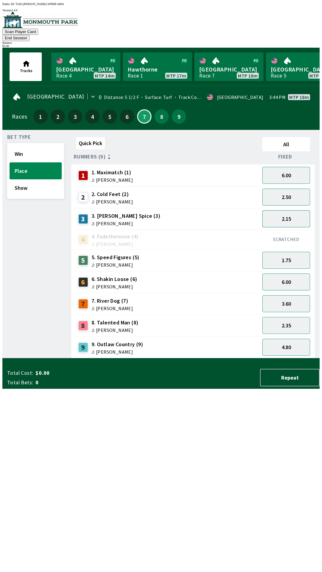
click at [293, 211] on button "2.15" at bounding box center [286, 219] width 48 height 17
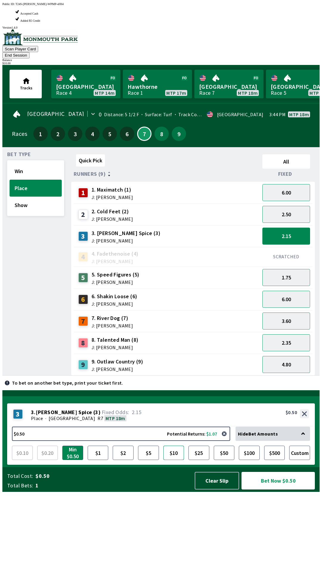
click at [172, 460] on button "$10" at bounding box center [173, 453] width 21 height 14
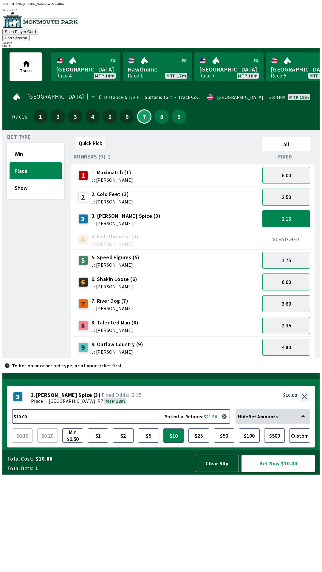
click at [282, 473] on button "Bet Now $10.00" at bounding box center [278, 464] width 73 height 18
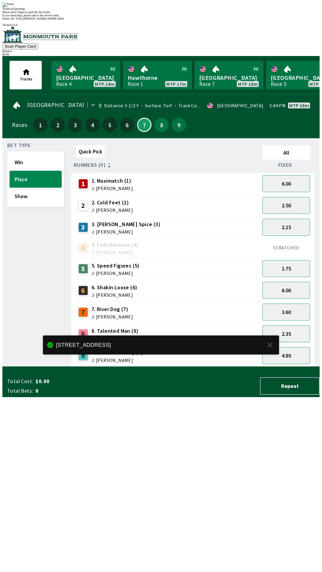
click at [247, 367] on div "Quick Pick All Runners (9) Fixed 1 1. Maximatch (1) J: [PERSON_NAME] 6.00 2 2. …" at bounding box center [195, 255] width 248 height 224
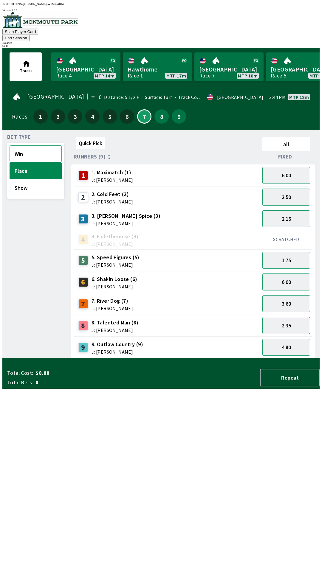
click at [35, 146] on button "Win" at bounding box center [36, 154] width 52 height 17
click at [43, 165] on button "Place" at bounding box center [36, 171] width 52 height 17
click at [30, 182] on button "Show" at bounding box center [36, 187] width 52 height 17
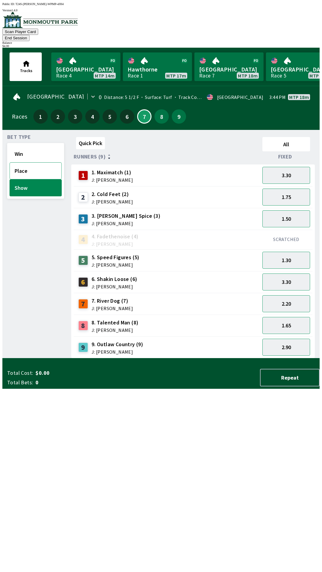
click at [30, 169] on button "Place" at bounding box center [36, 171] width 52 height 17
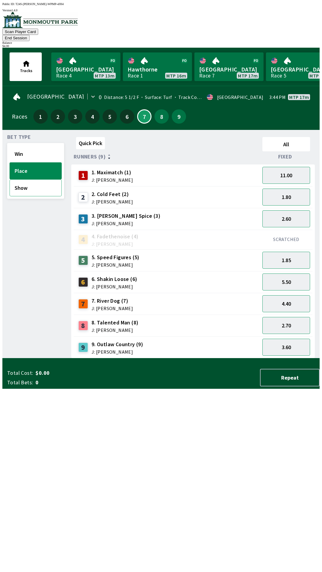
click at [30, 179] on button "Show" at bounding box center [36, 187] width 52 height 17
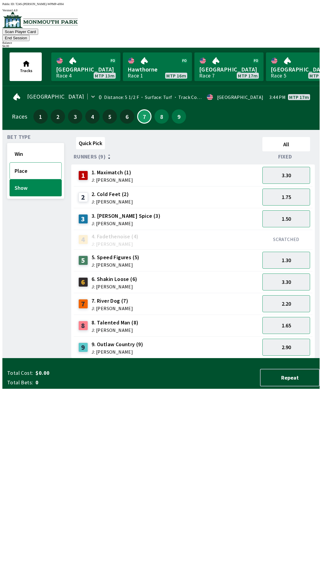
click at [33, 163] on button "Place" at bounding box center [36, 171] width 52 height 17
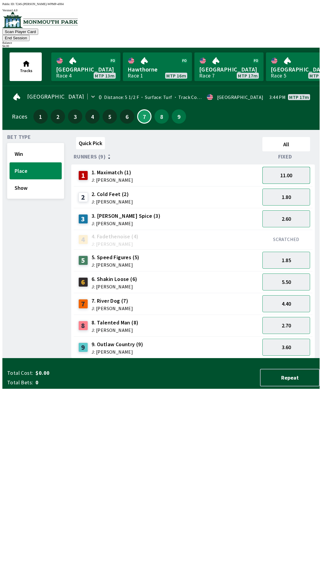
click at [298, 167] on button "11.00" at bounding box center [286, 175] width 48 height 17
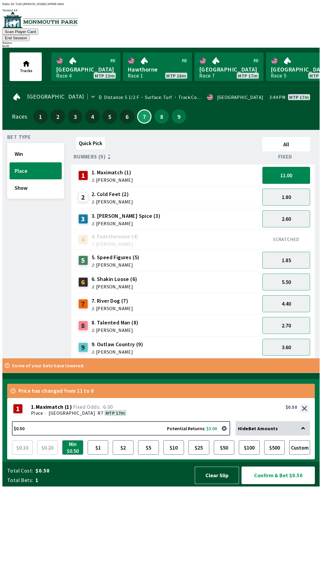
click at [218, 485] on button "Clear Slip" at bounding box center [217, 476] width 44 height 18
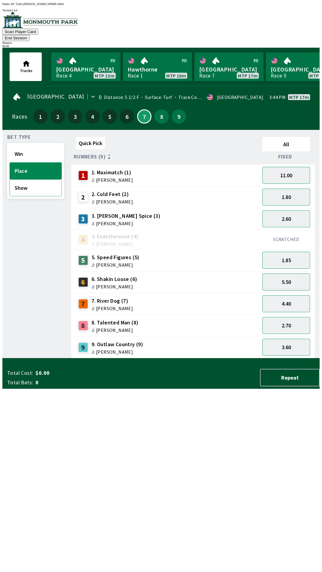
click at [46, 179] on button "Show" at bounding box center [36, 187] width 52 height 17
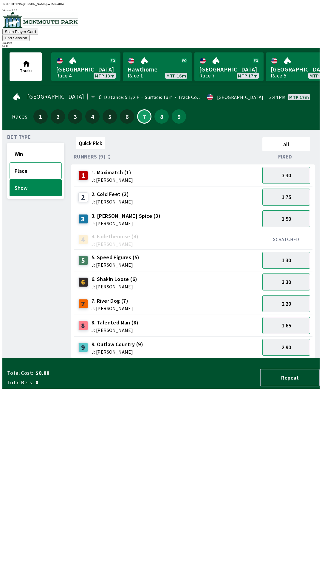
click at [44, 163] on button "Place" at bounding box center [36, 171] width 52 height 17
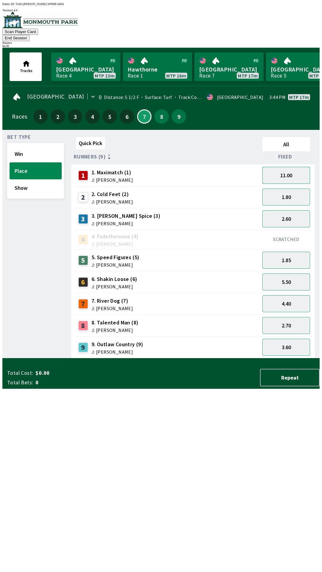
click at [295, 167] on button "11.00" at bounding box center [286, 175] width 48 height 17
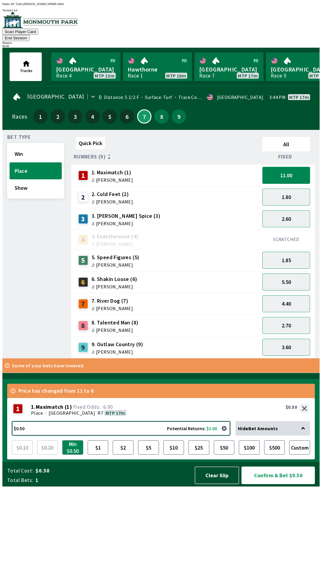
click at [126, 436] on button "$0.50 Potential Returns: $3.00" at bounding box center [121, 429] width 218 height 14
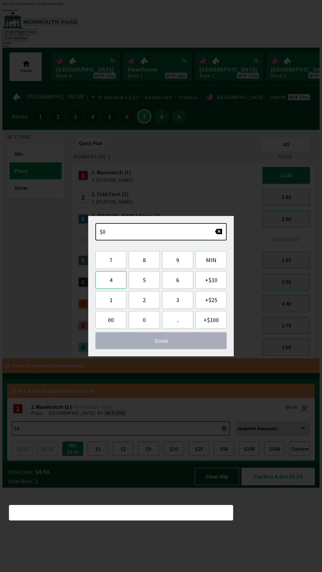
click at [116, 280] on button "4" at bounding box center [110, 280] width 31 height 18
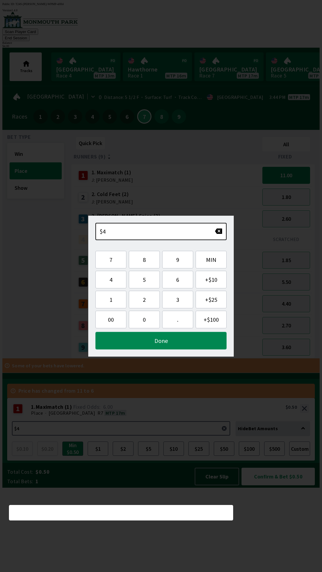
click at [171, 346] on button "Done" at bounding box center [160, 341] width 131 height 18
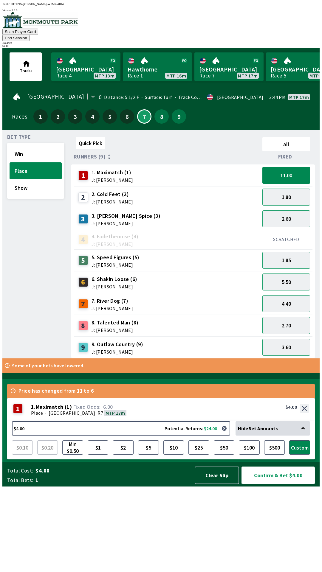
click at [282, 485] on button "Confirm & Bet $4.00" at bounding box center [278, 476] width 73 height 18
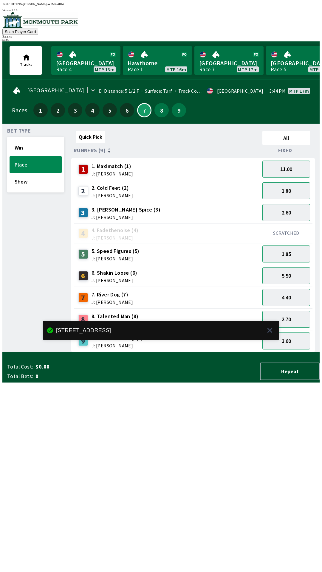
click at [237, 352] on div "Quick Pick All Runners (9) Fixed 1 1. Maximatch (1) J: [PERSON_NAME] 11.00 2 2.…" at bounding box center [195, 241] width 248 height 224
